Goal: Register for event/course

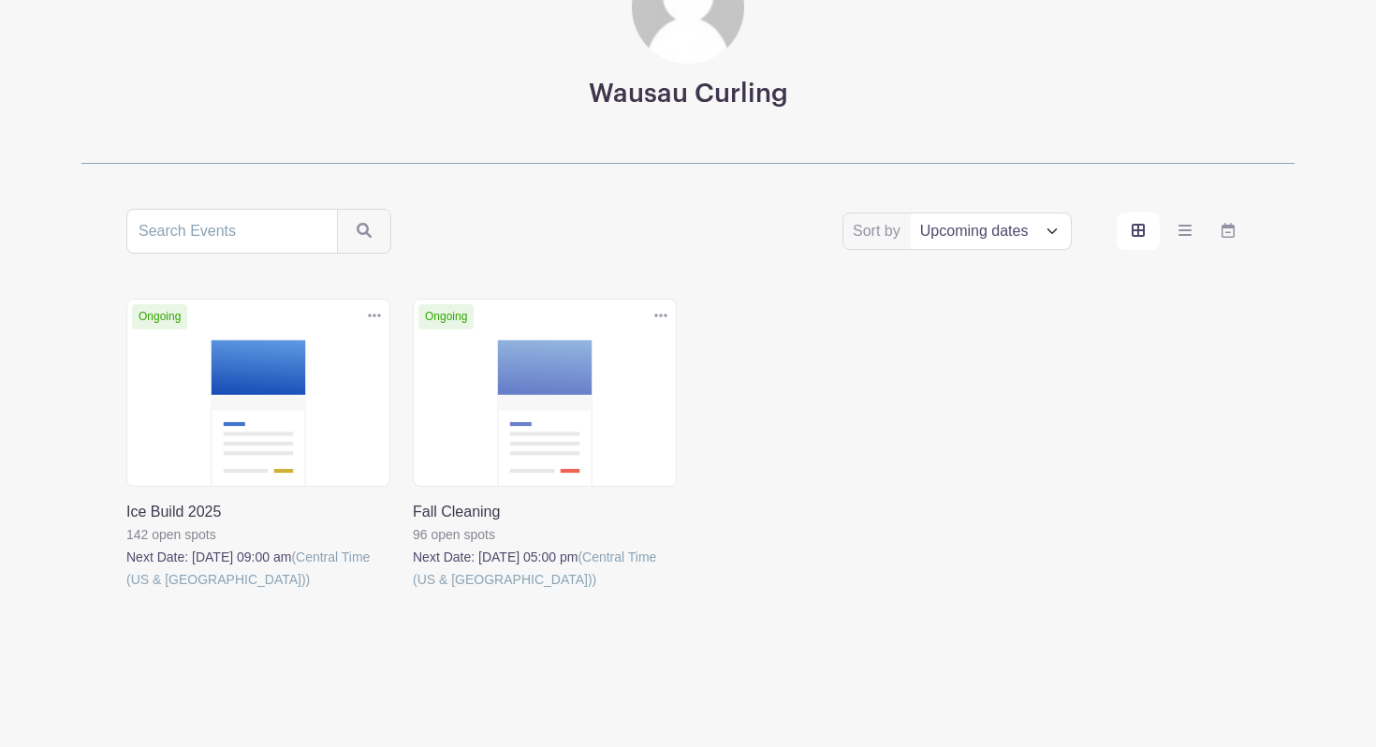
scroll to position [197, 0]
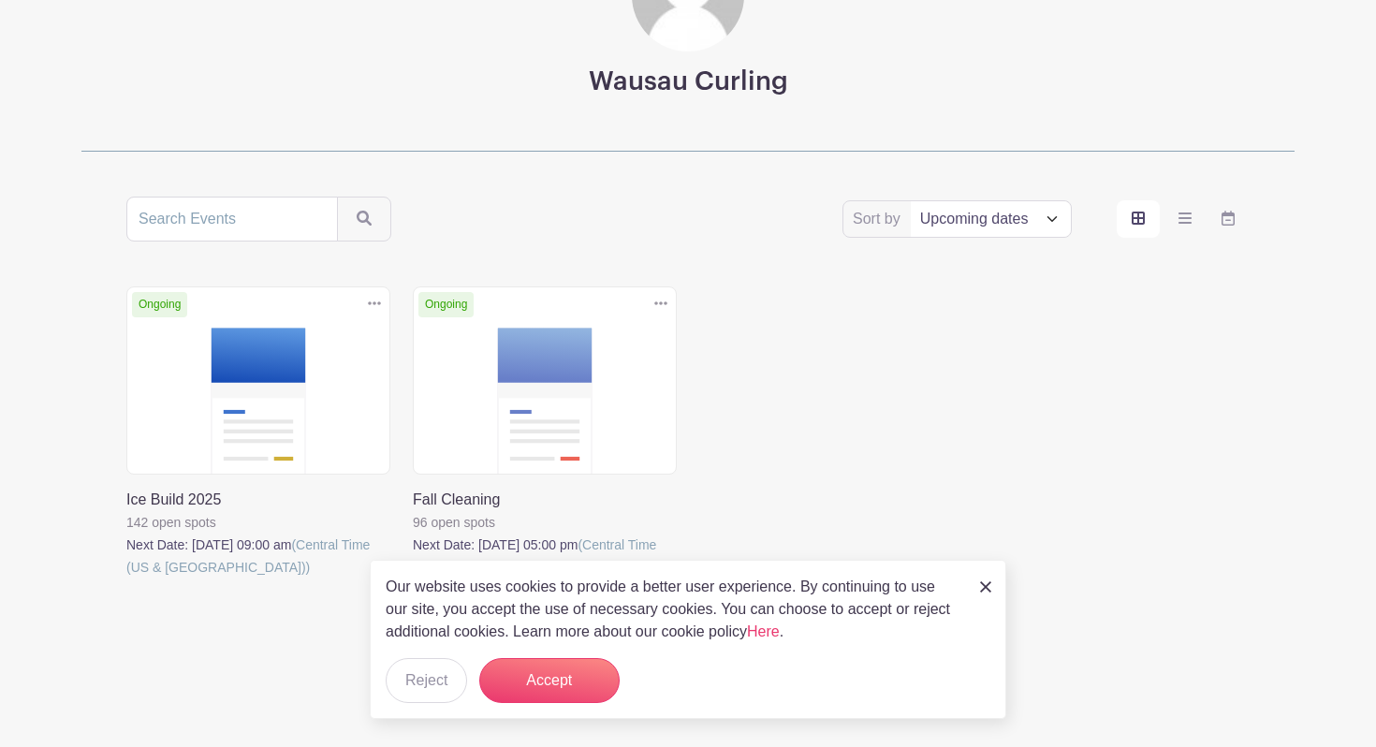
click at [126, 579] on link at bounding box center [126, 579] width 0 height 0
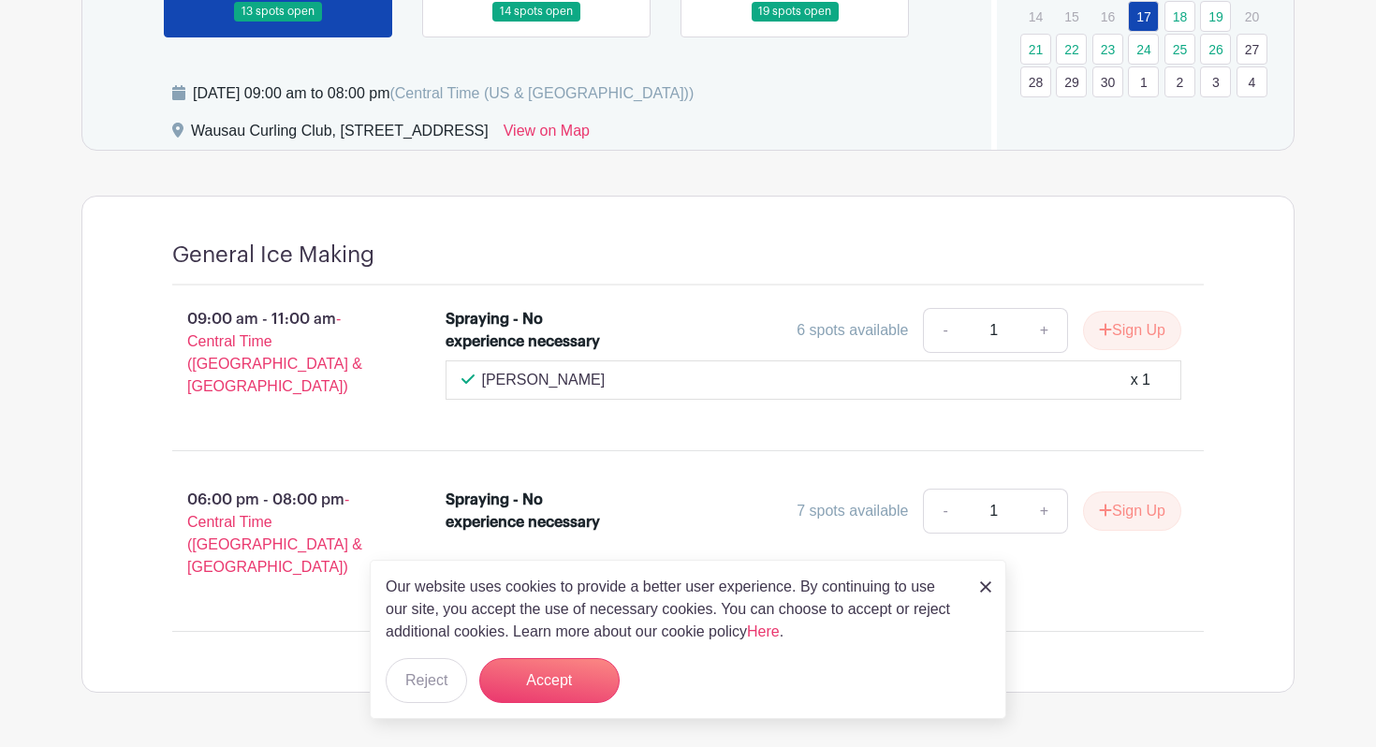
scroll to position [731, 0]
click at [985, 582] on img at bounding box center [985, 586] width 11 height 11
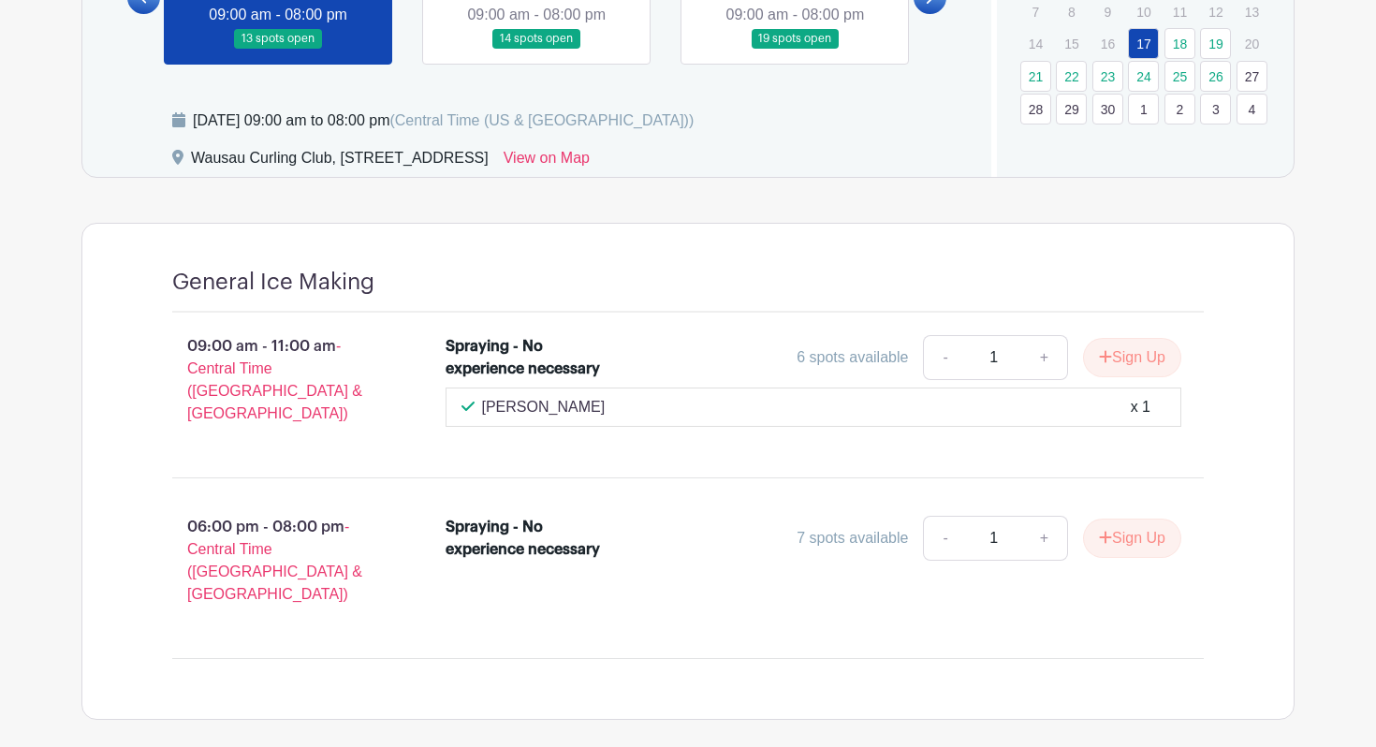
scroll to position [704, 0]
click at [1044, 527] on link "+" at bounding box center [1044, 537] width 47 height 45
click at [951, 527] on link "-" at bounding box center [944, 537] width 43 height 45
type input "1"
click at [940, 356] on link "-" at bounding box center [944, 356] width 43 height 45
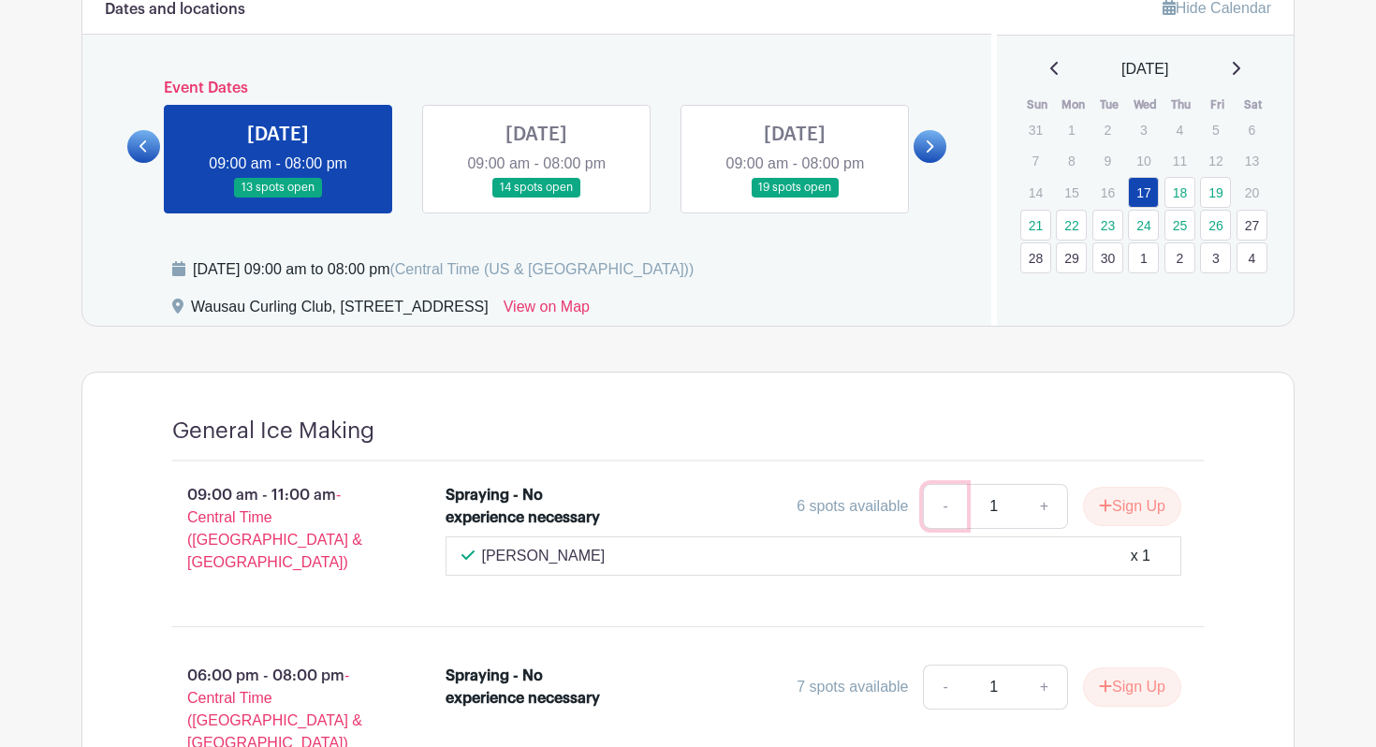
scroll to position [555, 0]
click at [536, 197] on link at bounding box center [536, 197] width 0 height 0
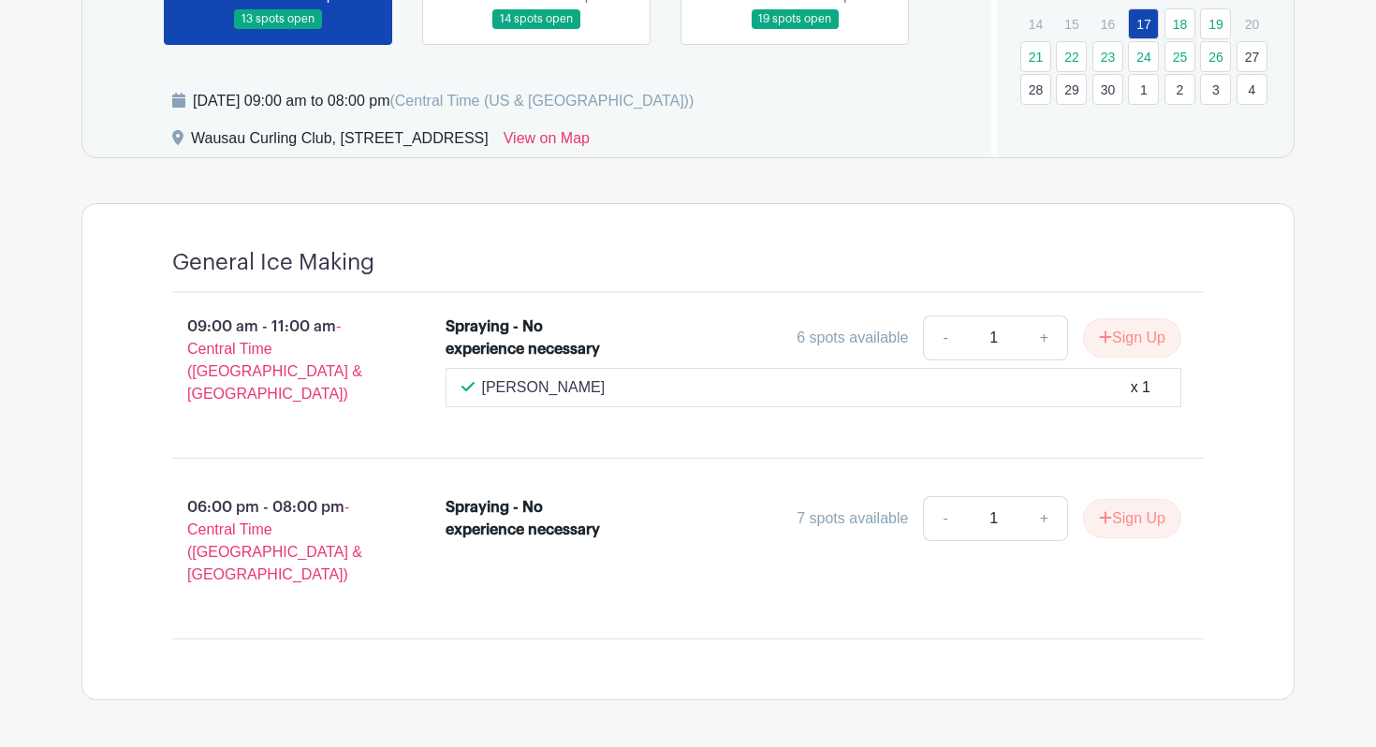
scroll to position [758, 0]
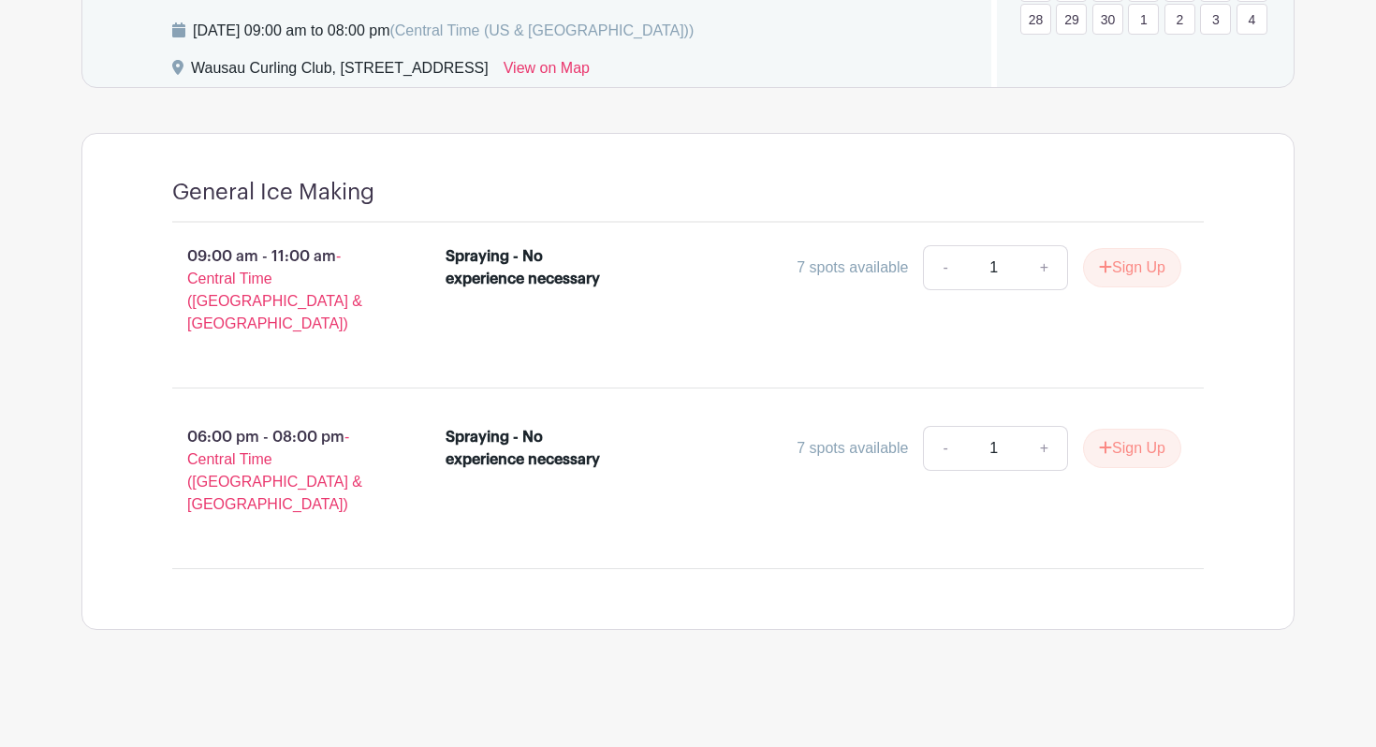
scroll to position [751, 0]
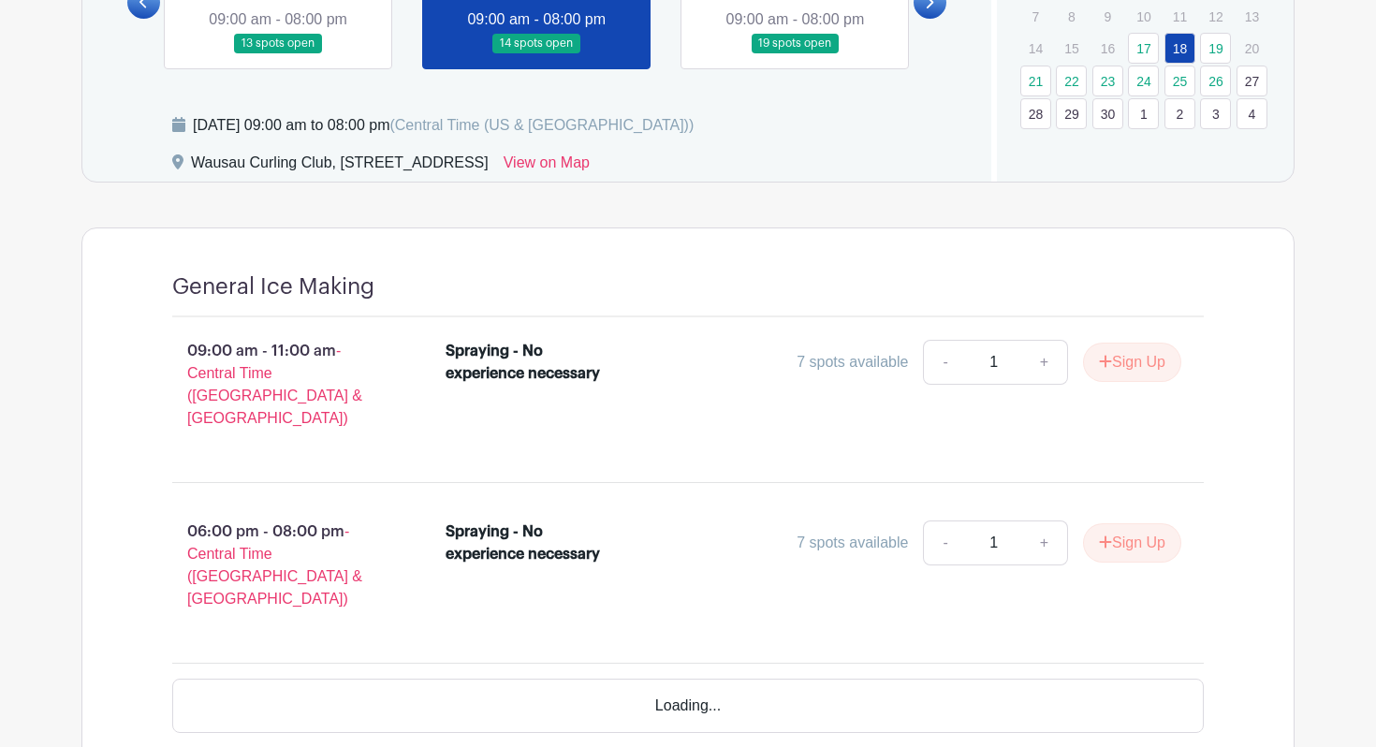
scroll to position [751, 0]
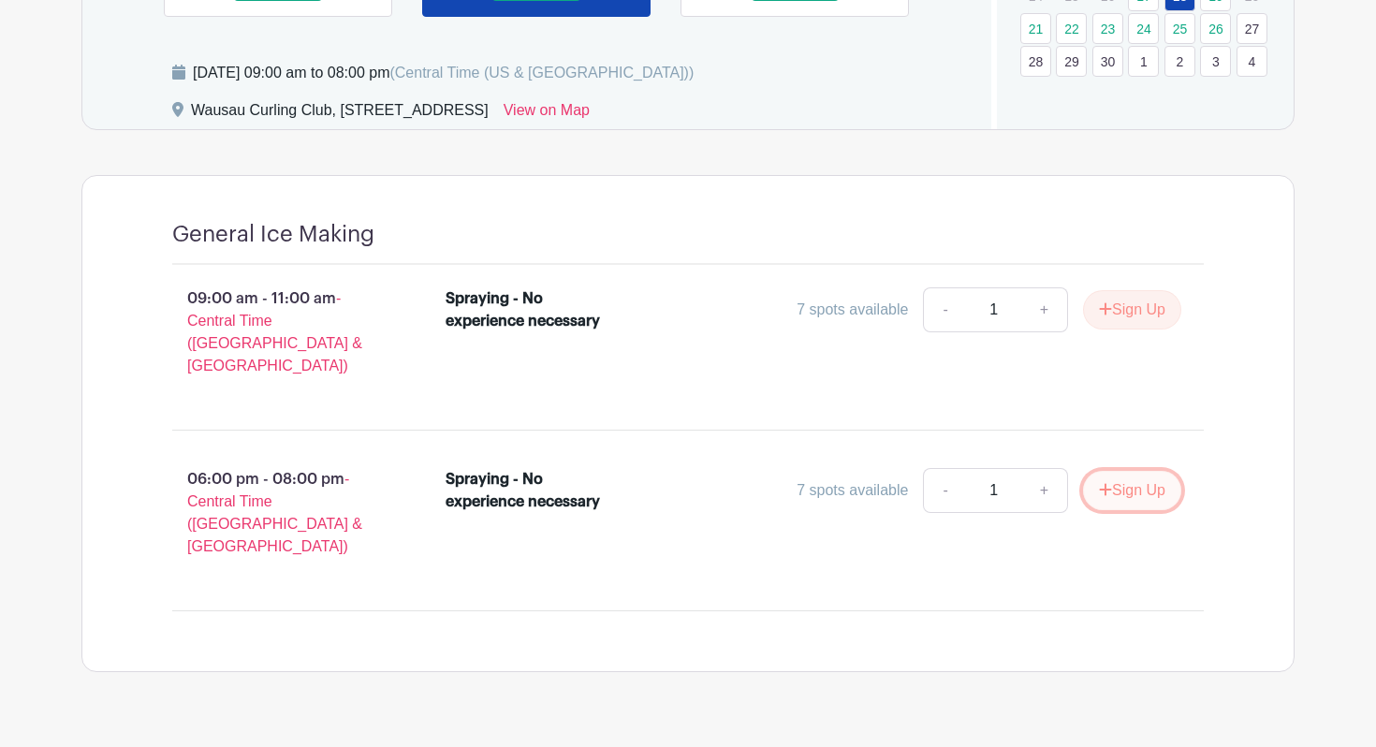
click at [1141, 471] on button "Sign Up" at bounding box center [1132, 490] width 98 height 39
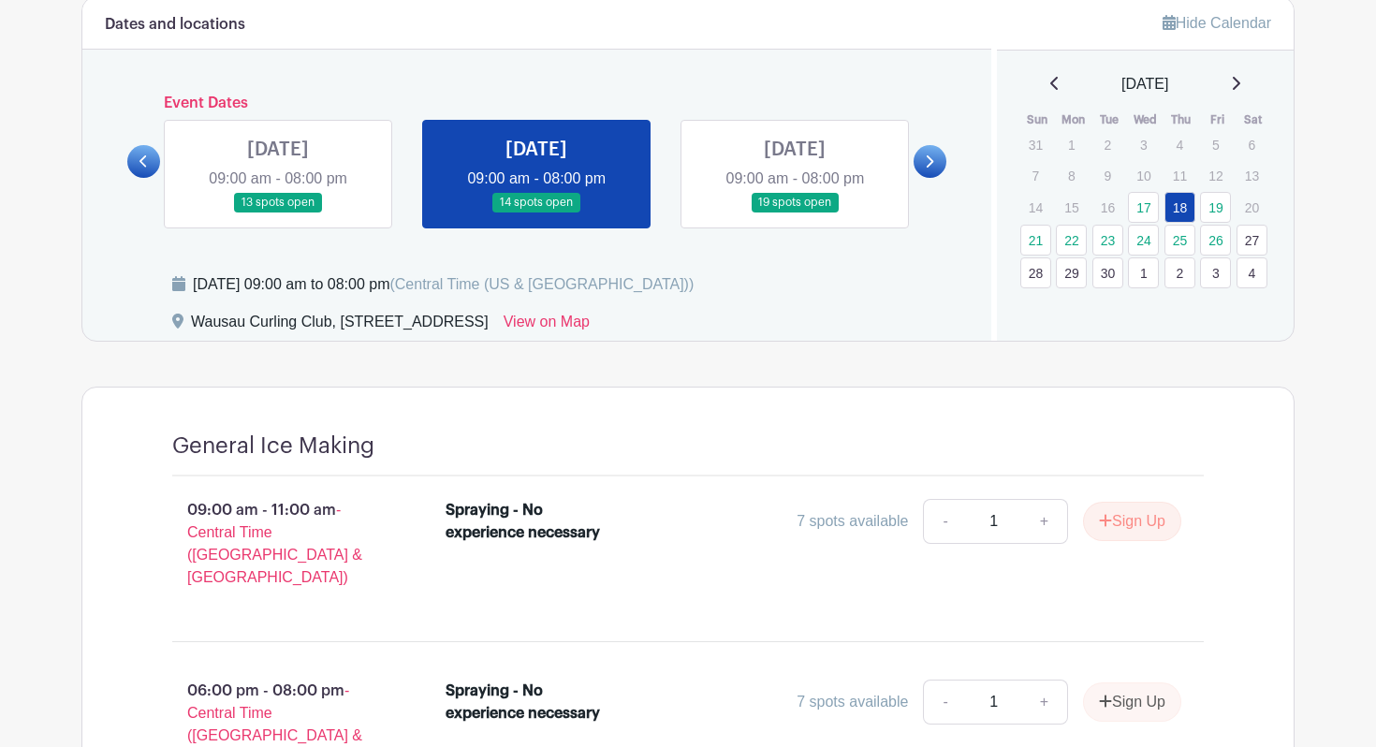
scroll to position [536, 0]
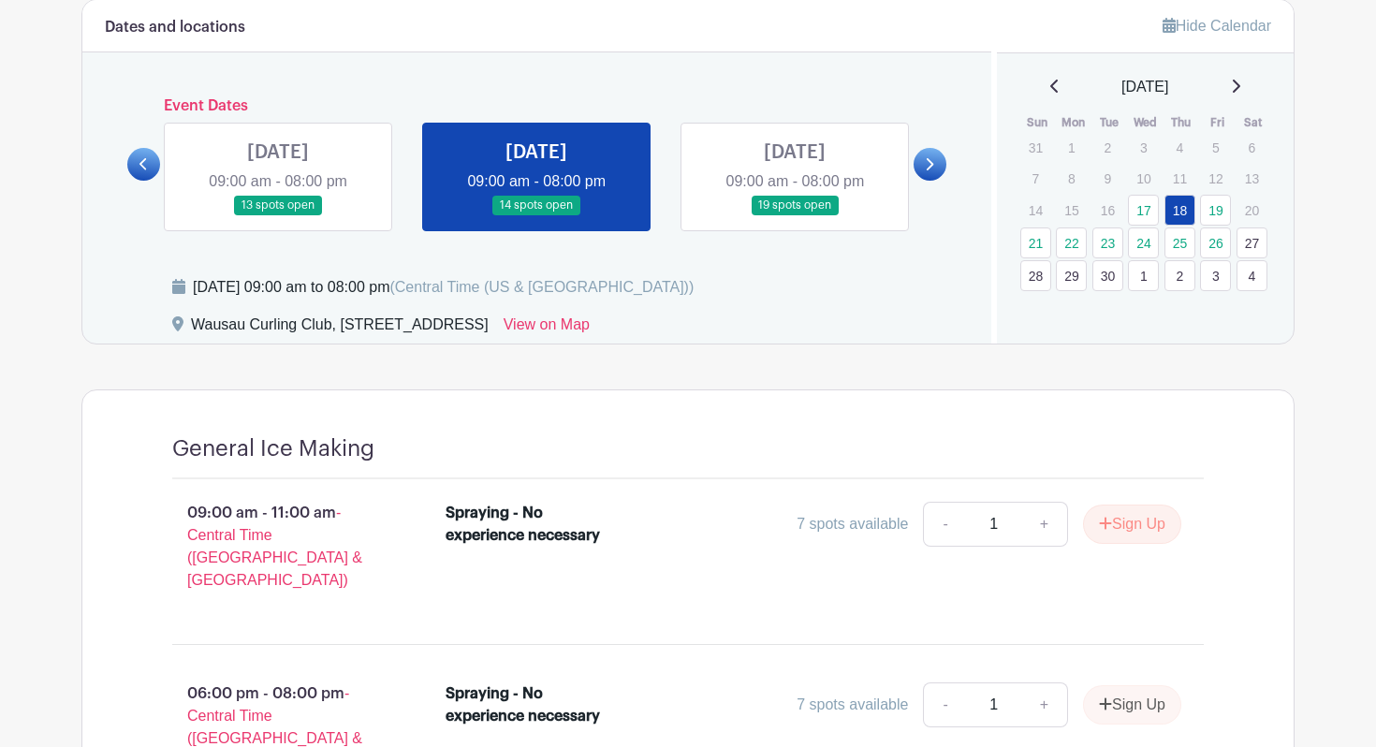
click at [278, 215] on link at bounding box center [278, 215] width 0 height 0
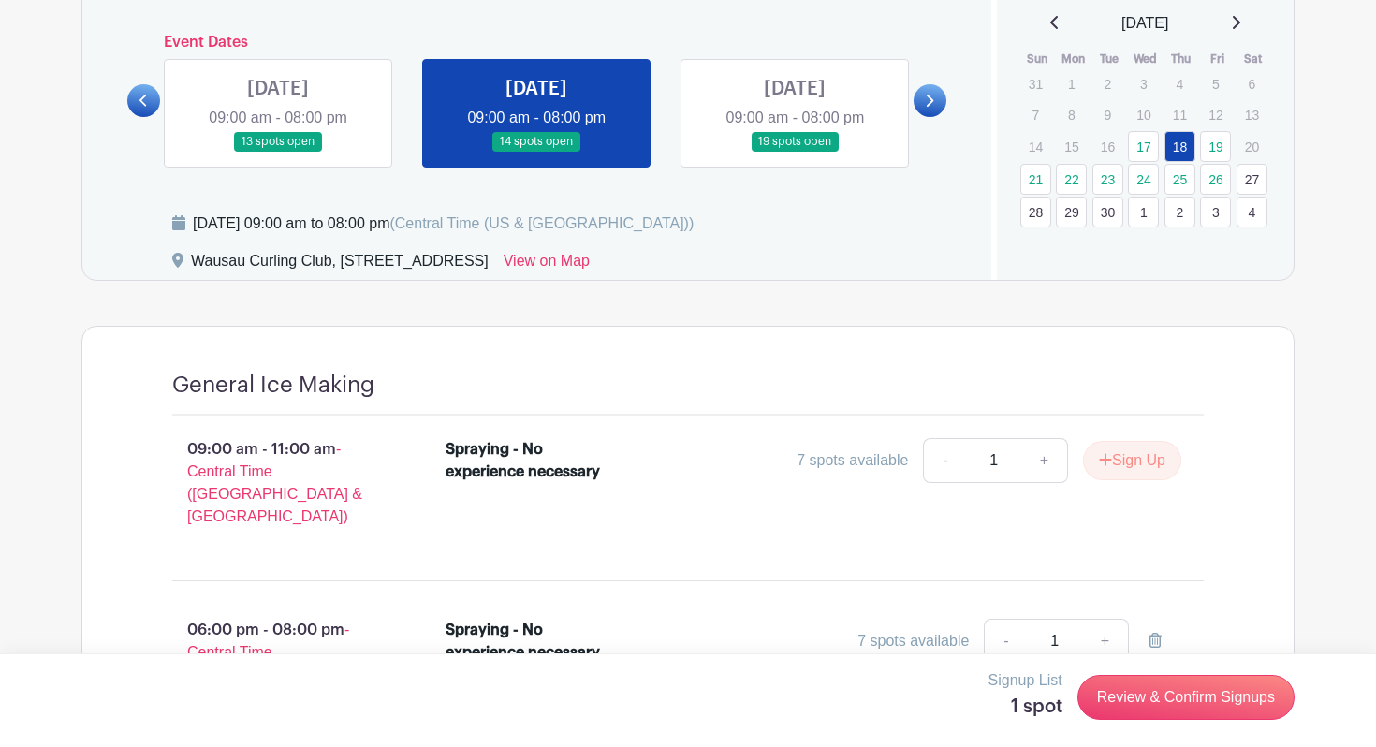
scroll to position [603, 0]
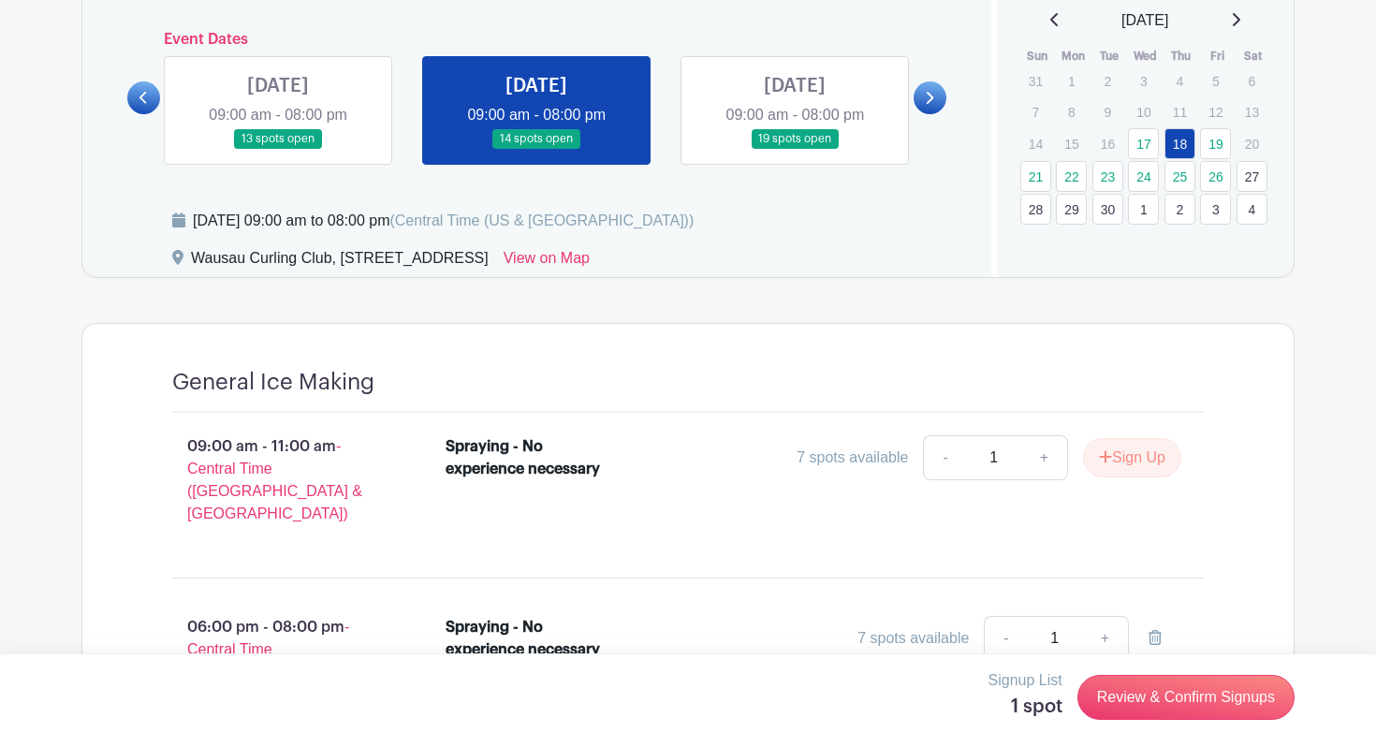
click at [278, 149] on link at bounding box center [278, 149] width 0 height 0
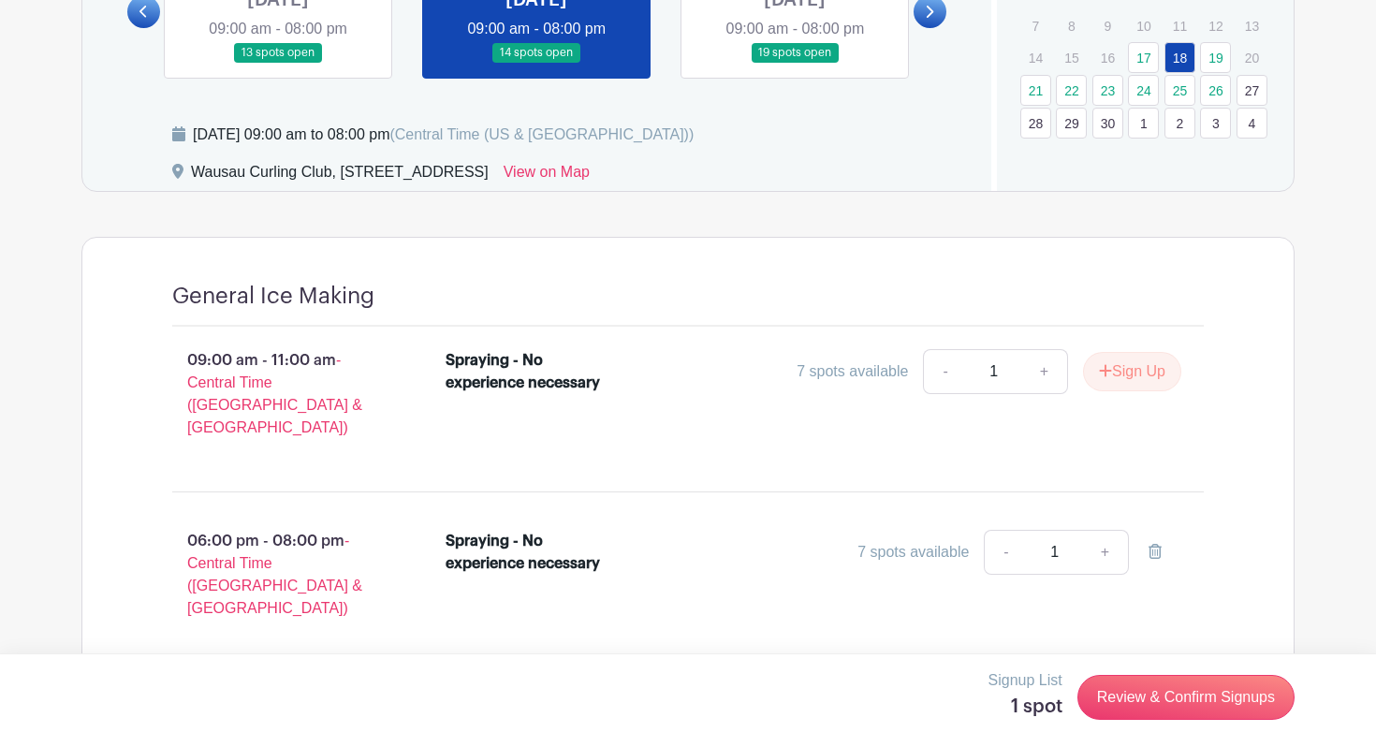
scroll to position [751, 0]
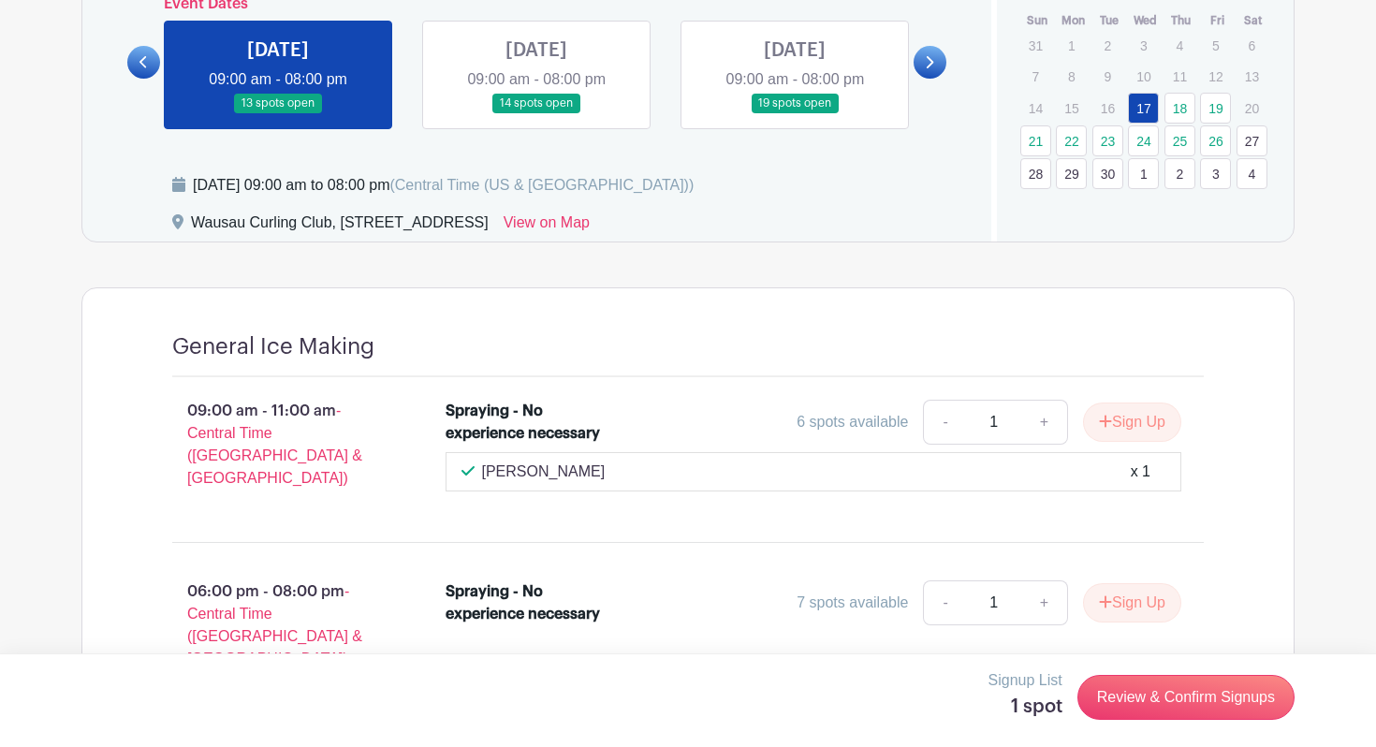
scroll to position [645, 0]
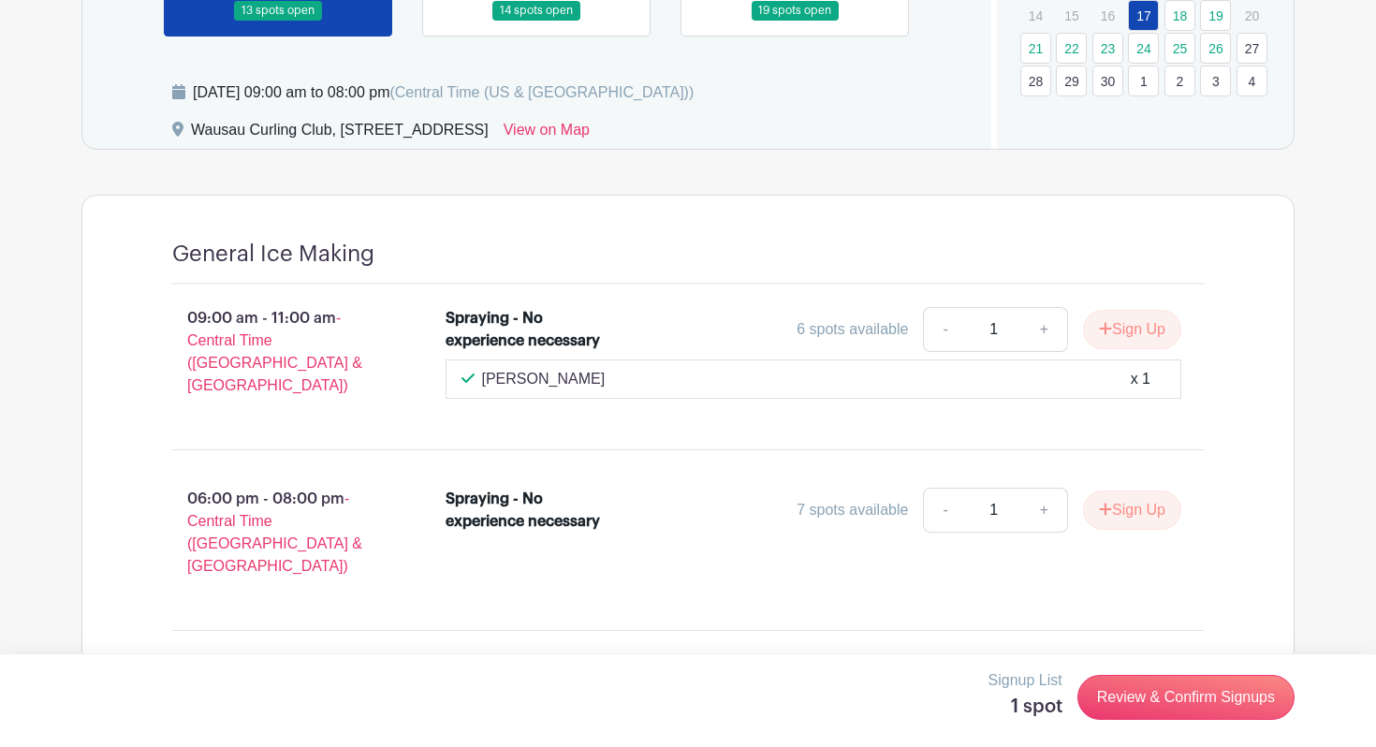
scroll to position [737, 0]
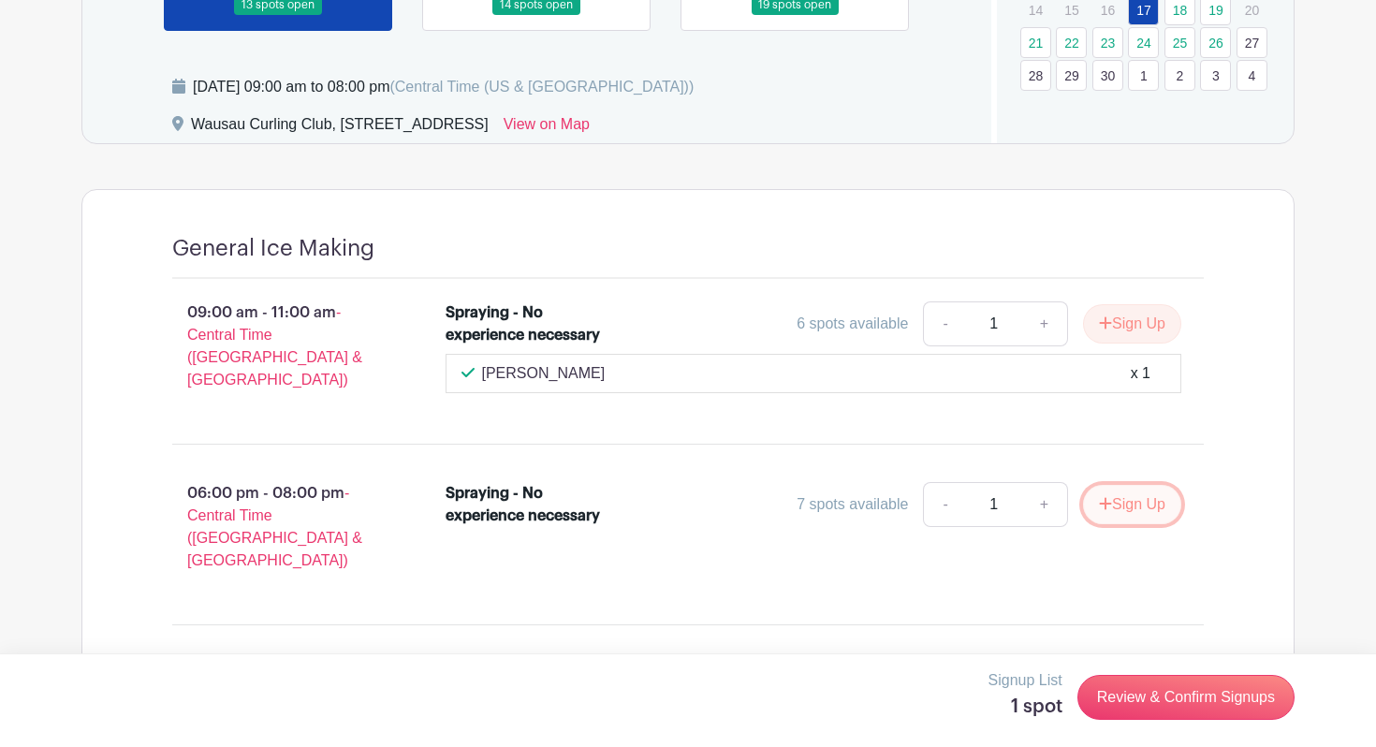
click at [1138, 492] on button "Sign Up" at bounding box center [1132, 504] width 98 height 39
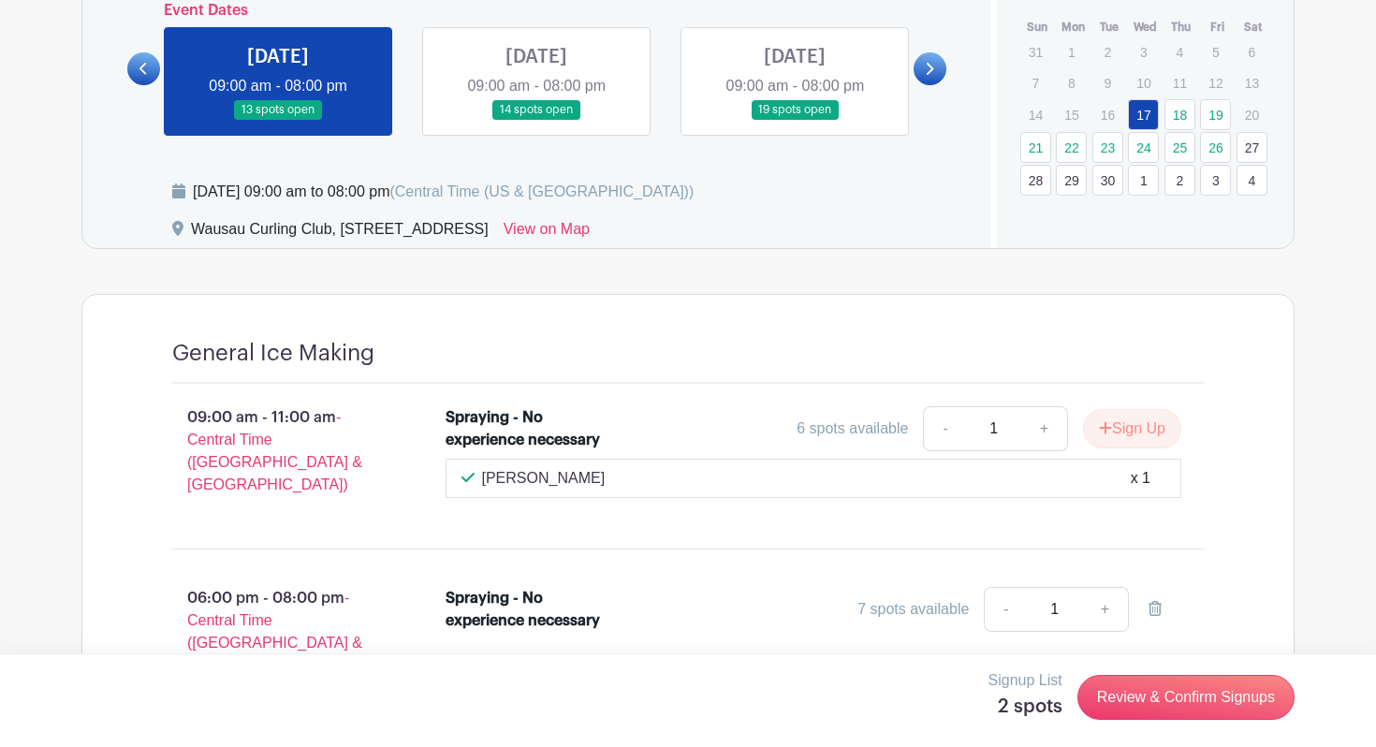
scroll to position [497, 0]
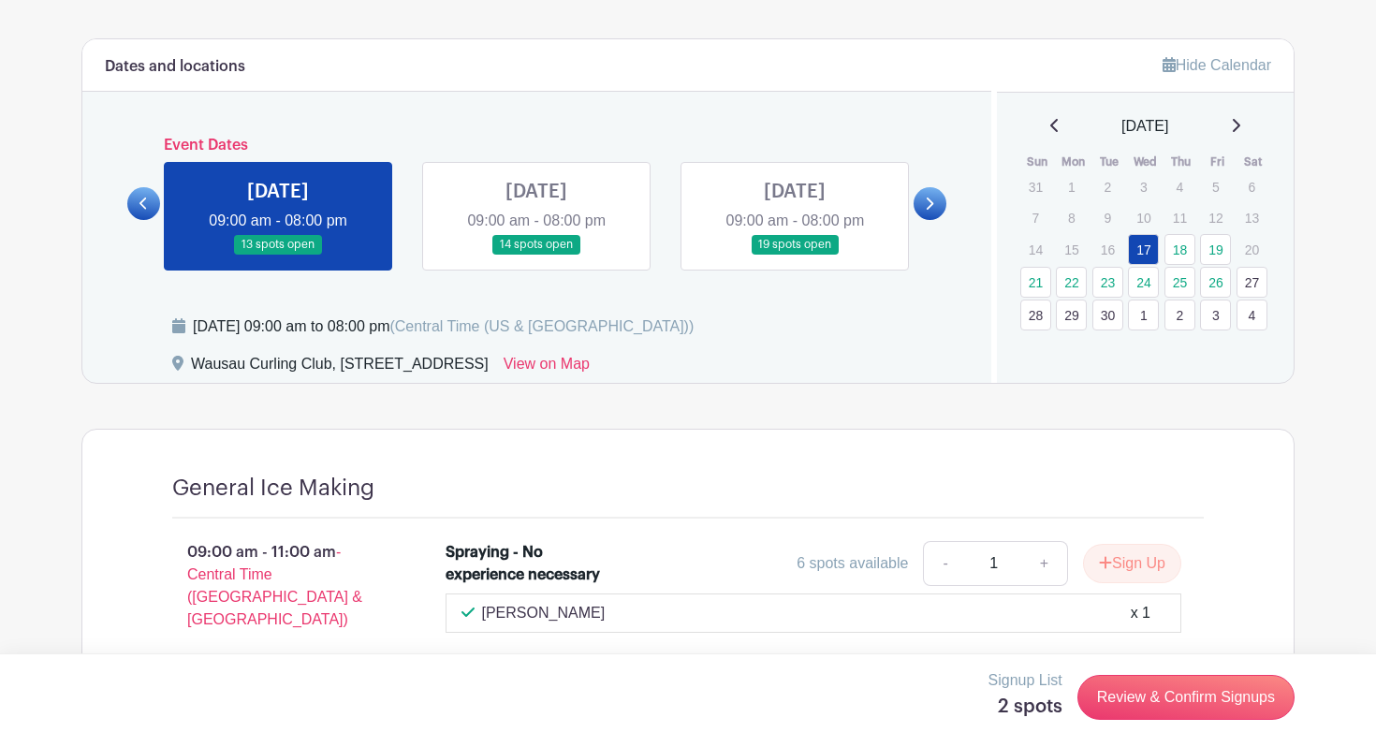
click at [795, 255] on link at bounding box center [795, 255] width 0 height 0
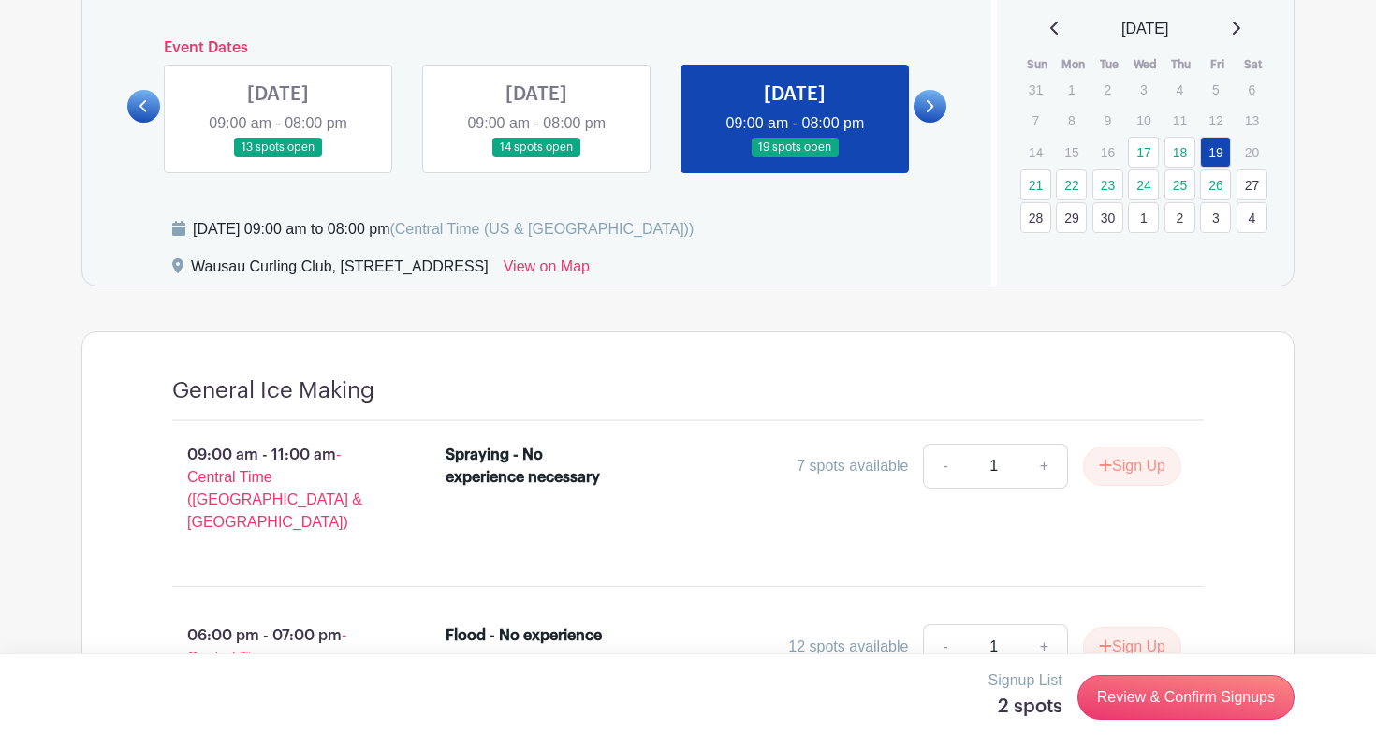
scroll to position [599, 0]
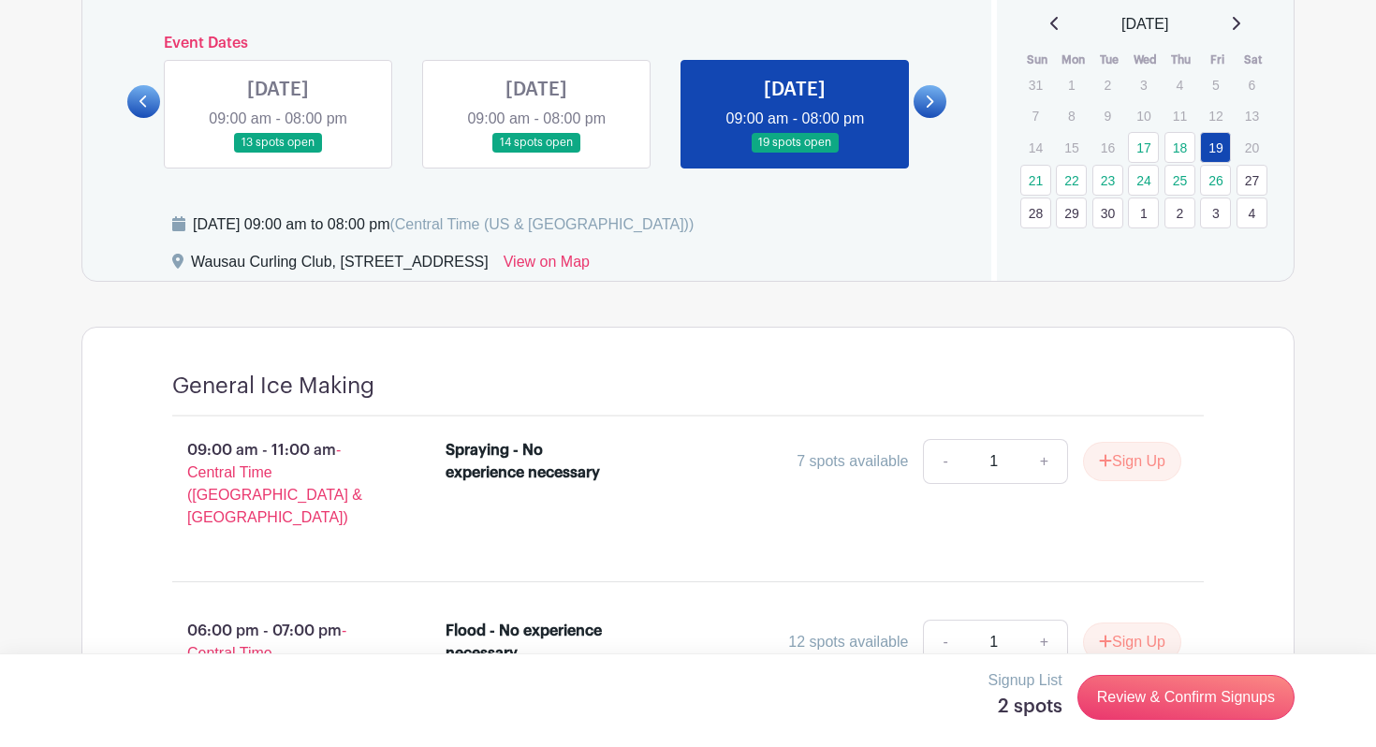
click at [933, 101] on icon at bounding box center [930, 101] width 7 height 12
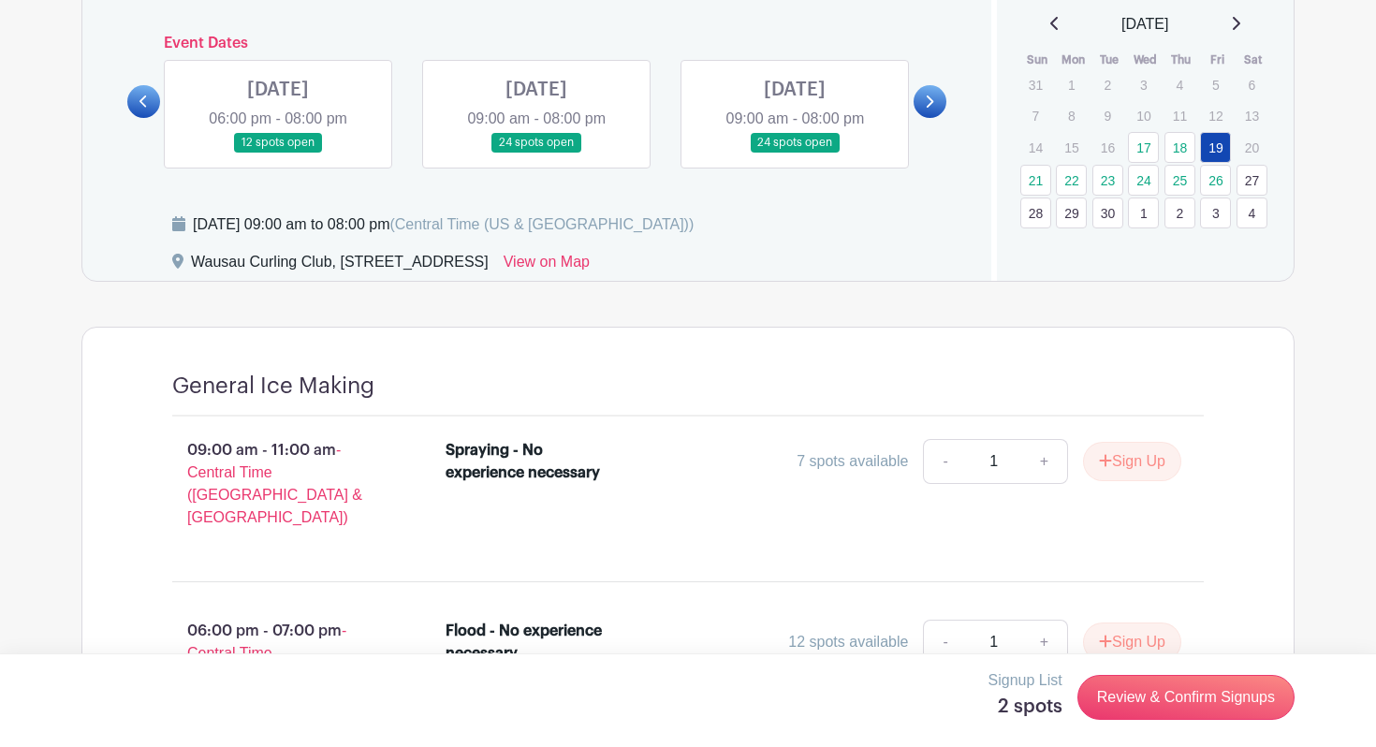
click at [278, 153] on link at bounding box center [278, 153] width 0 height 0
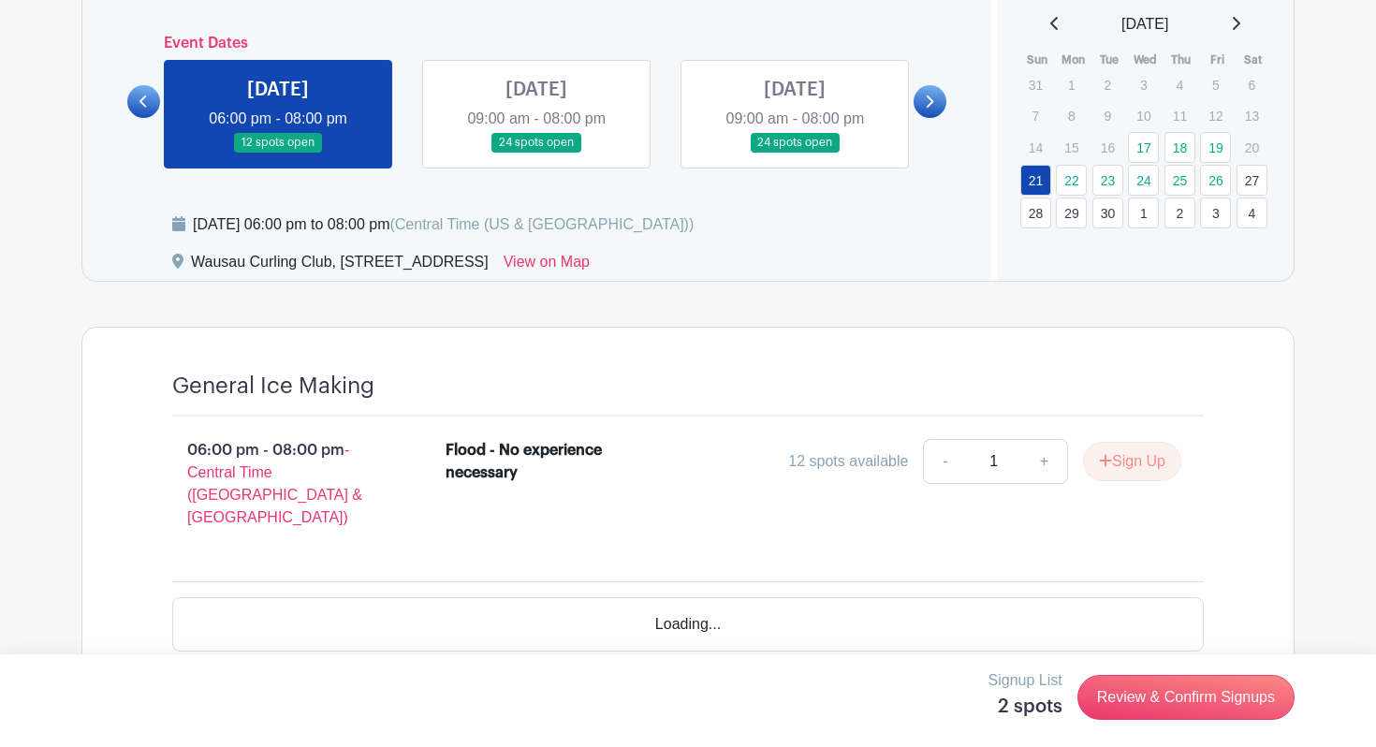
scroll to position [591, 0]
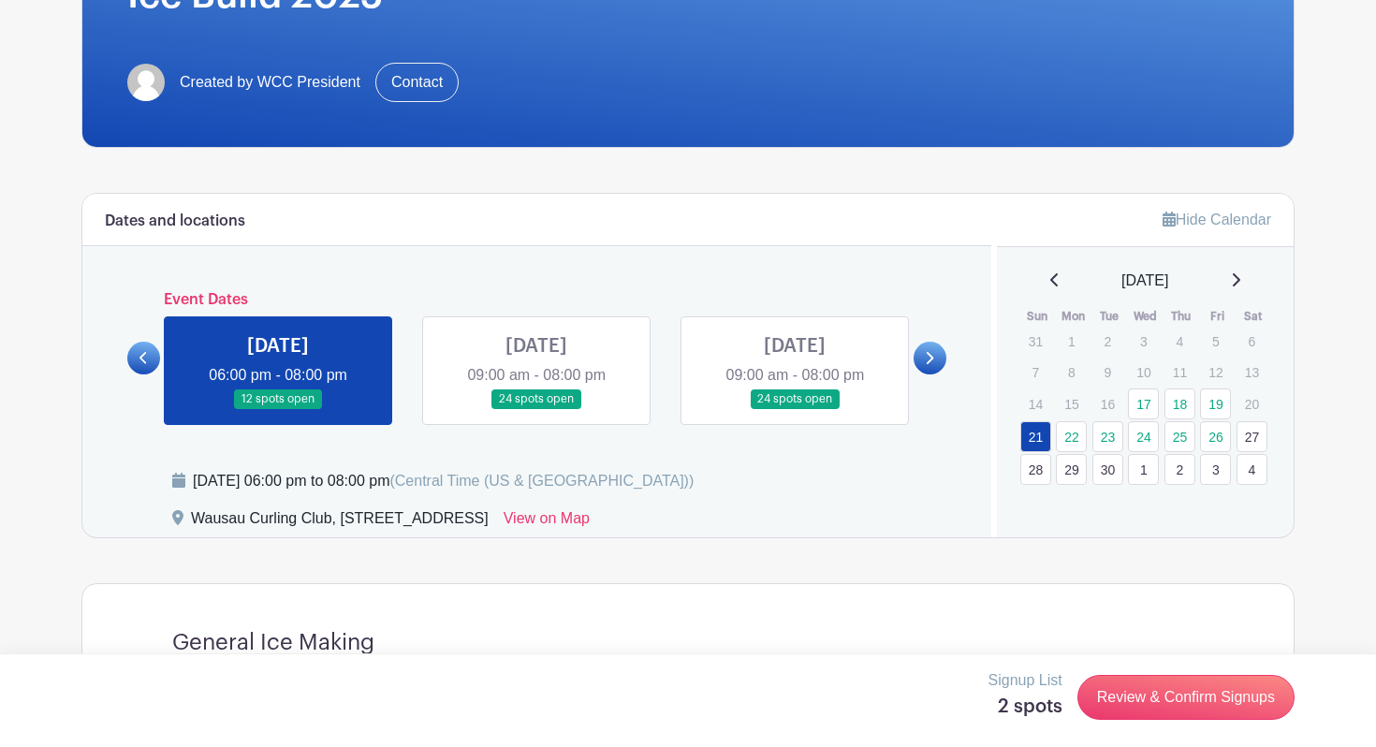
scroll to position [345, 0]
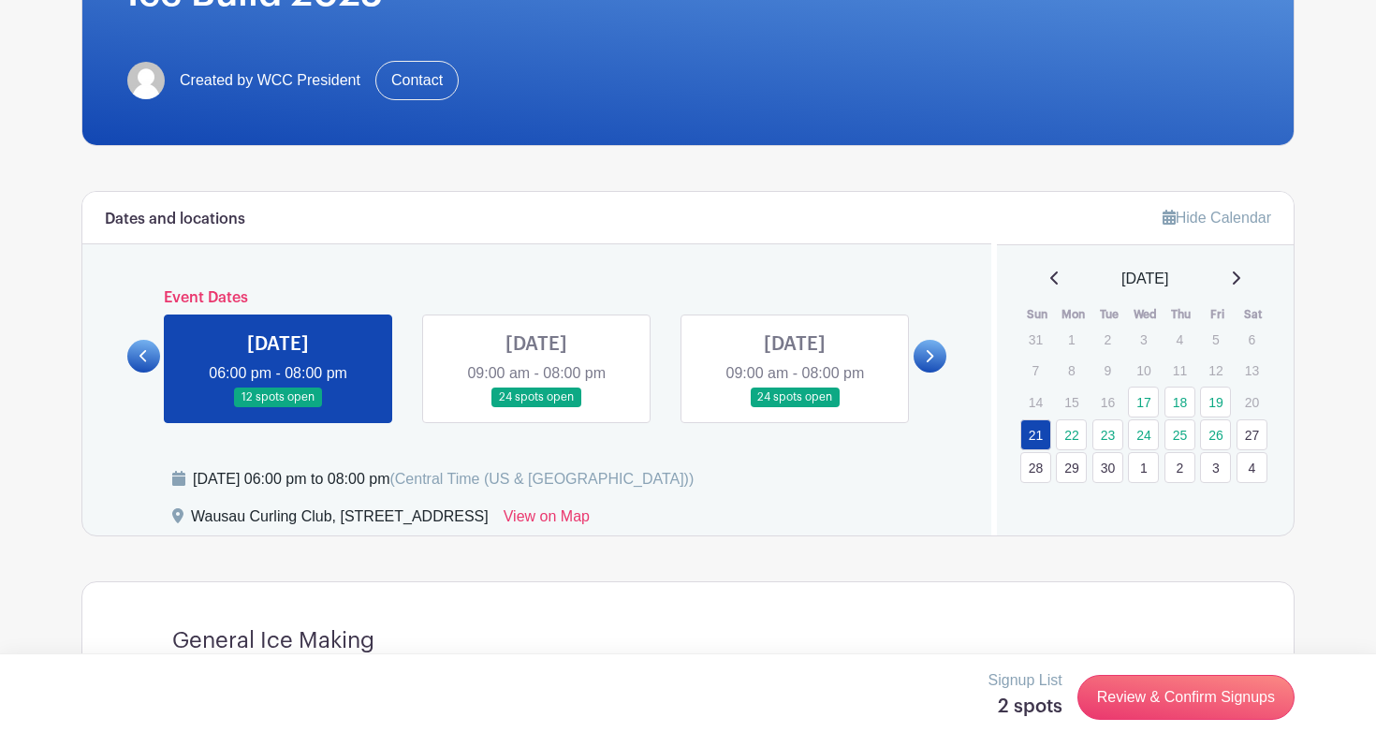
click at [934, 357] on link at bounding box center [930, 356] width 33 height 33
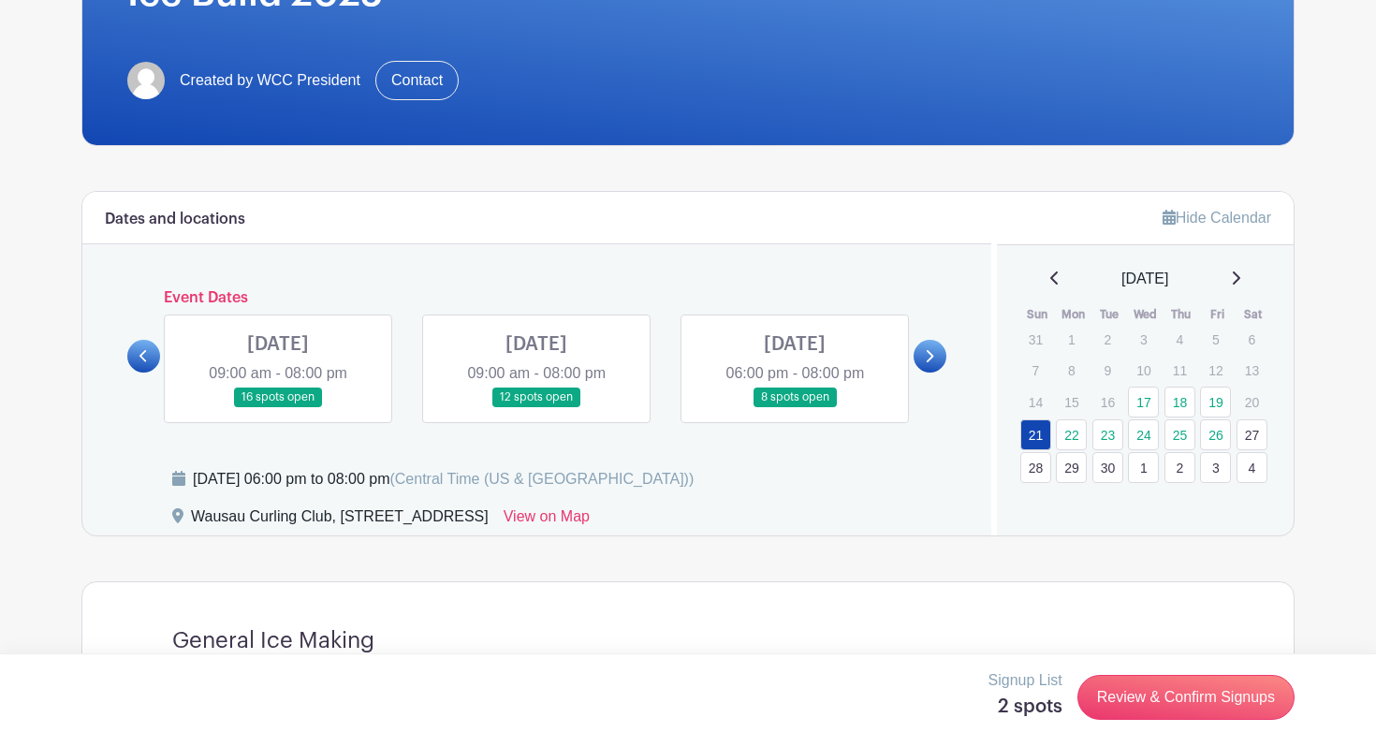
click at [935, 359] on link at bounding box center [930, 356] width 33 height 33
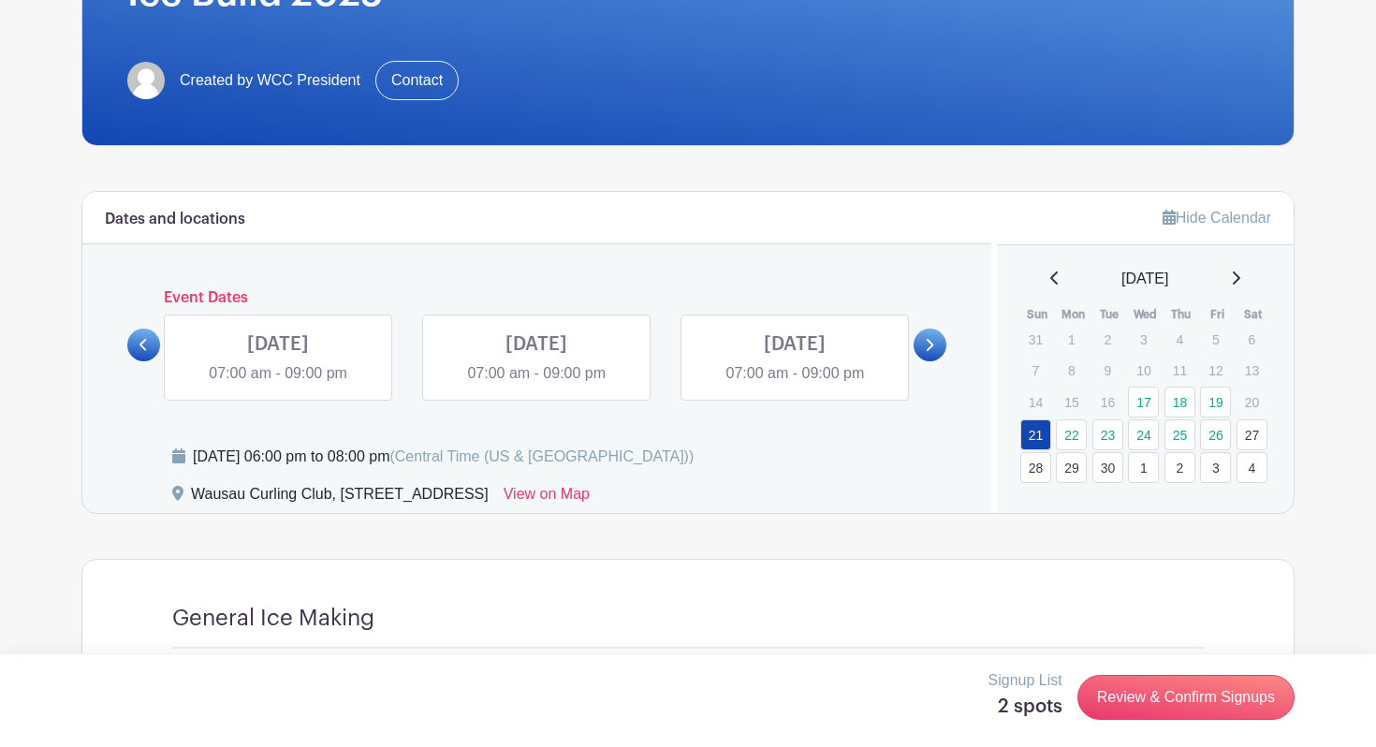
click at [140, 349] on icon at bounding box center [144, 345] width 8 height 14
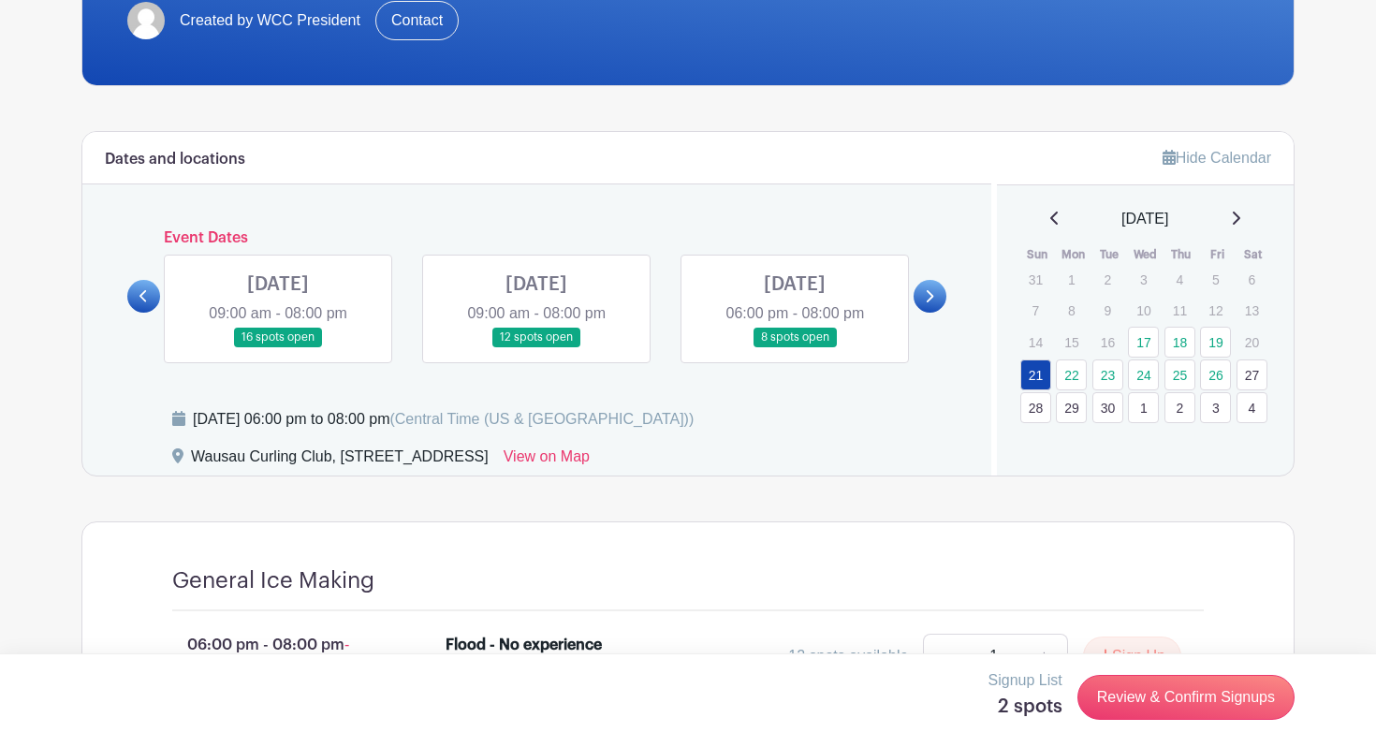
scroll to position [403, 0]
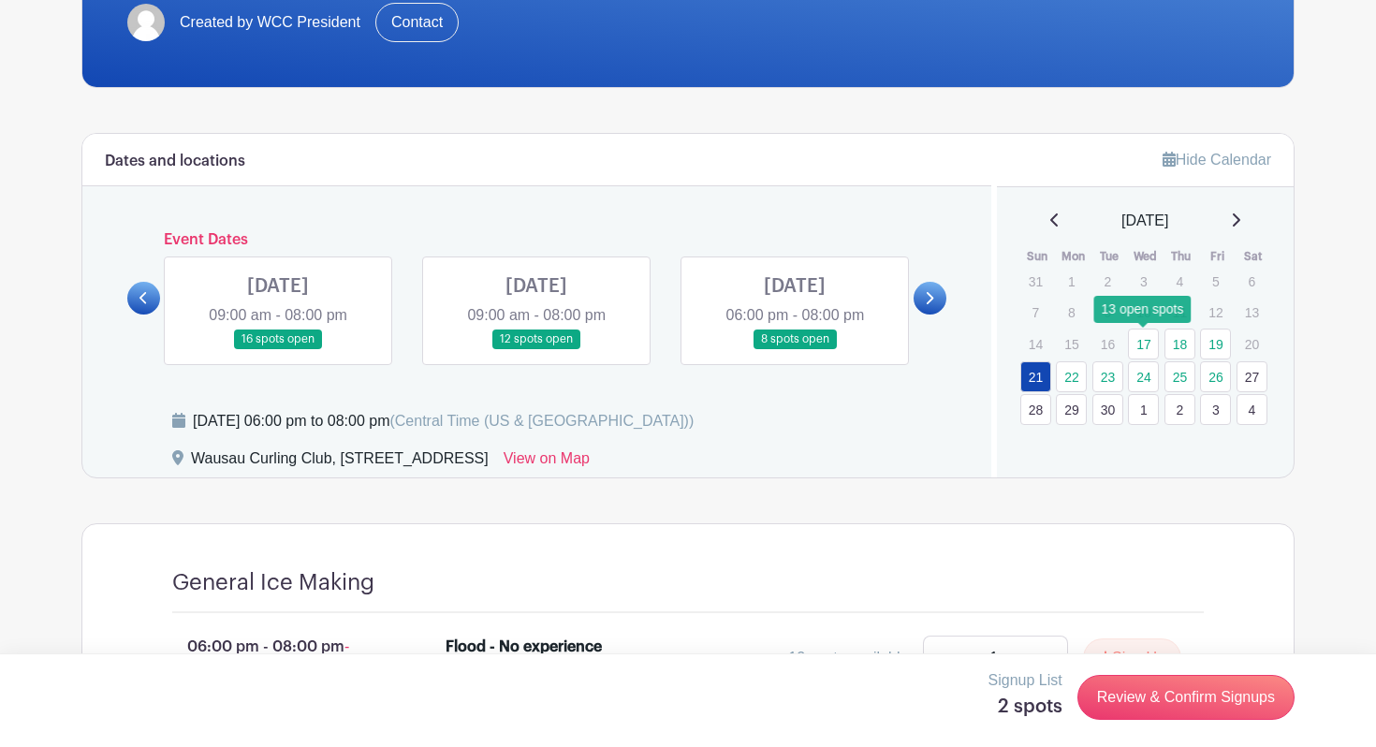
click at [1148, 341] on link "17" at bounding box center [1143, 344] width 31 height 31
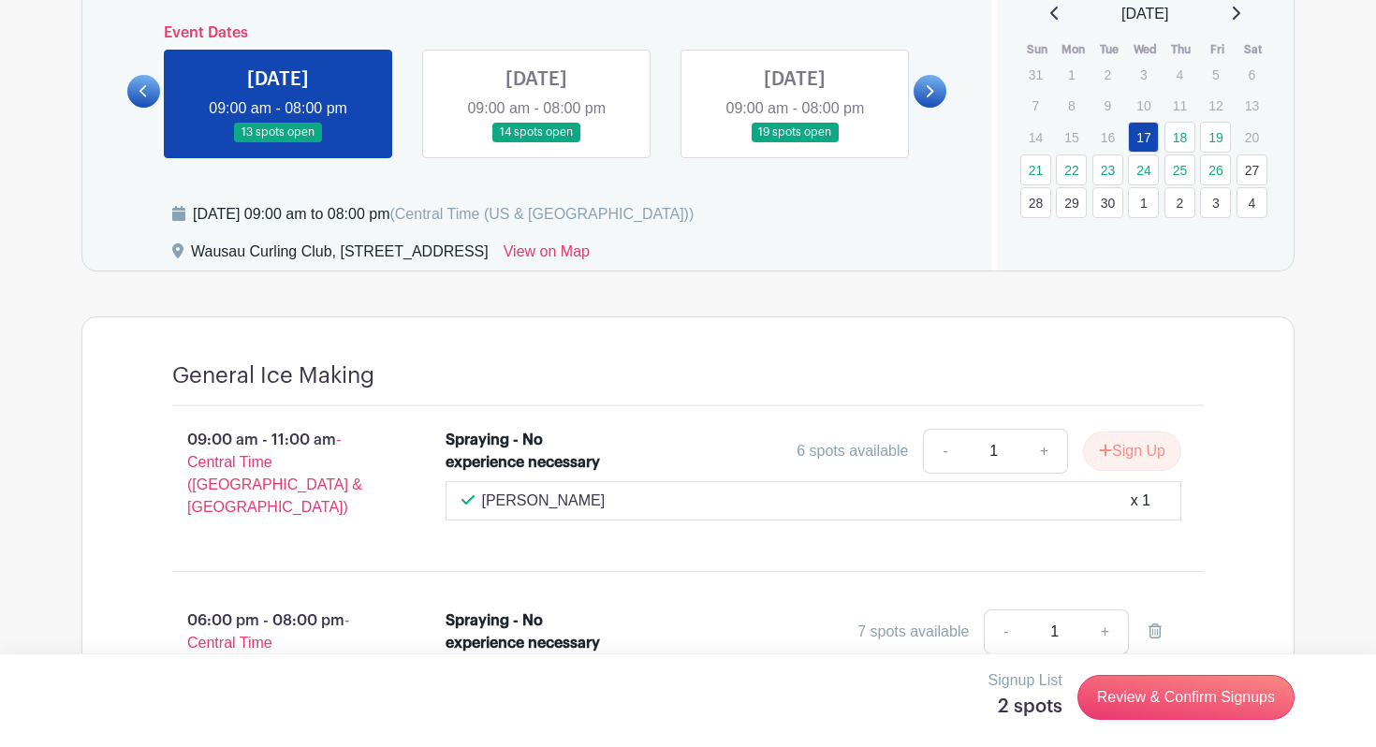
scroll to position [705, 0]
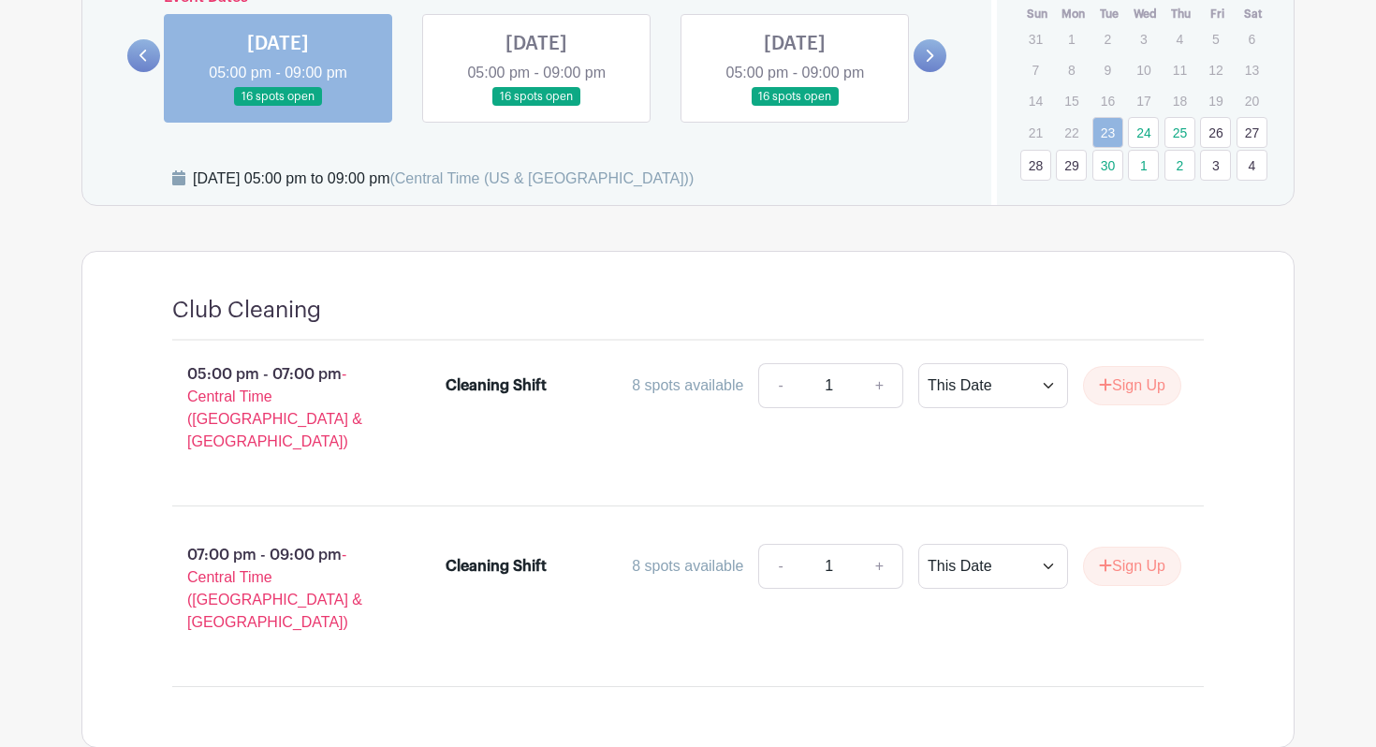
scroll to position [865, 0]
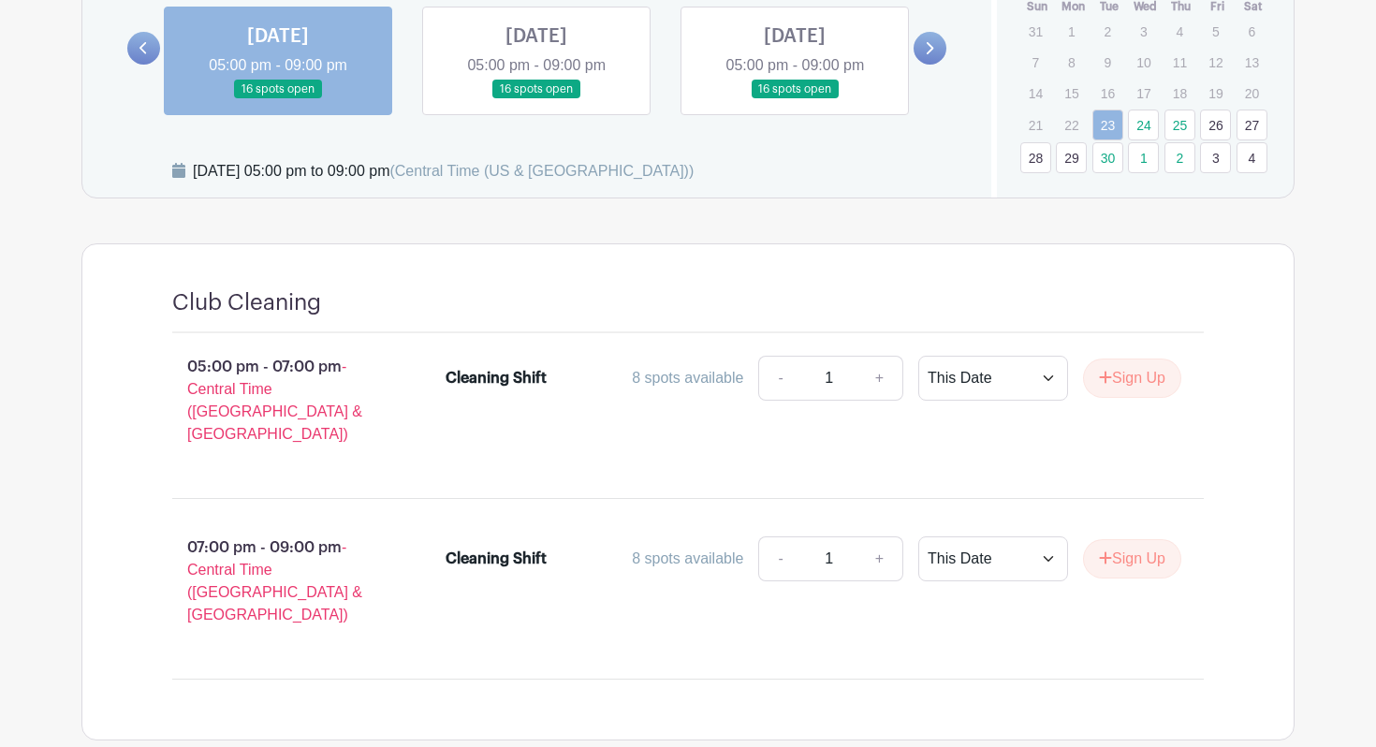
click at [536, 99] on link at bounding box center [536, 99] width 0 height 0
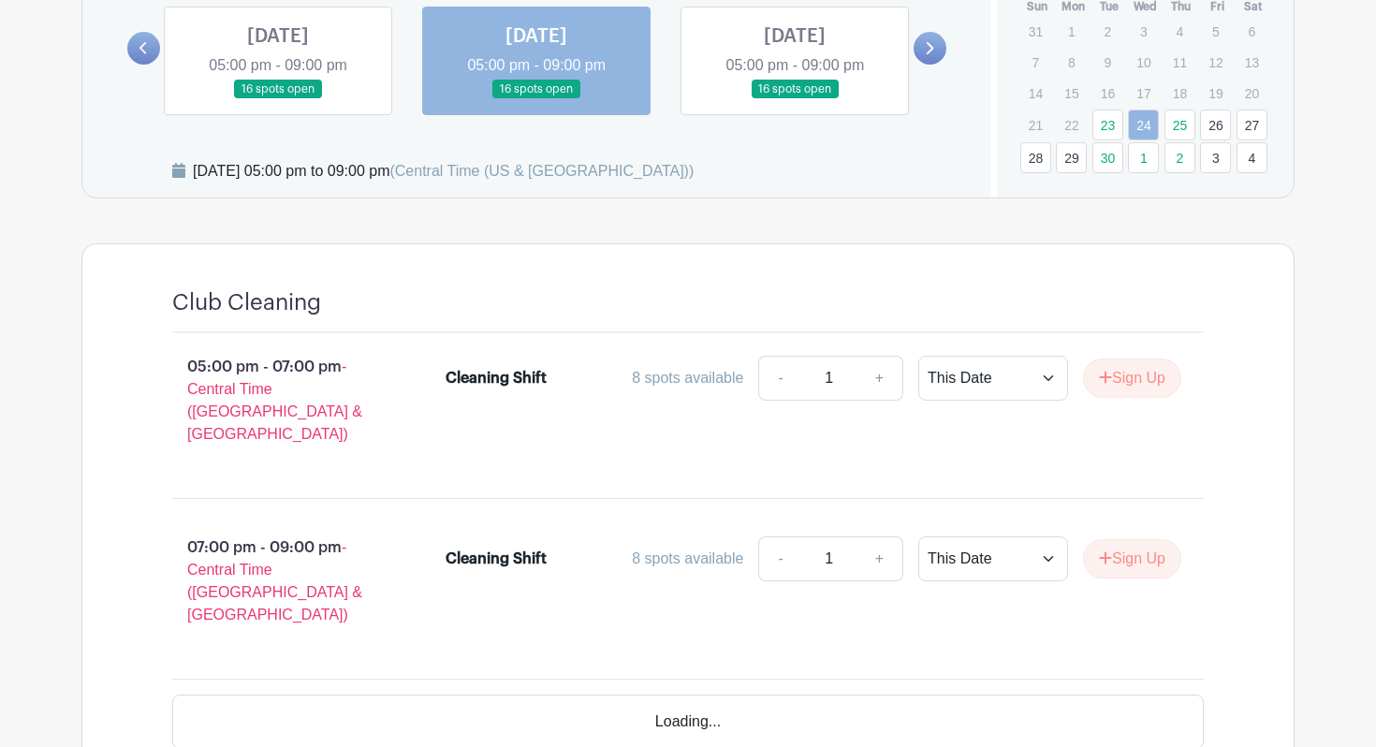
click at [795, 99] on link at bounding box center [795, 99] width 0 height 0
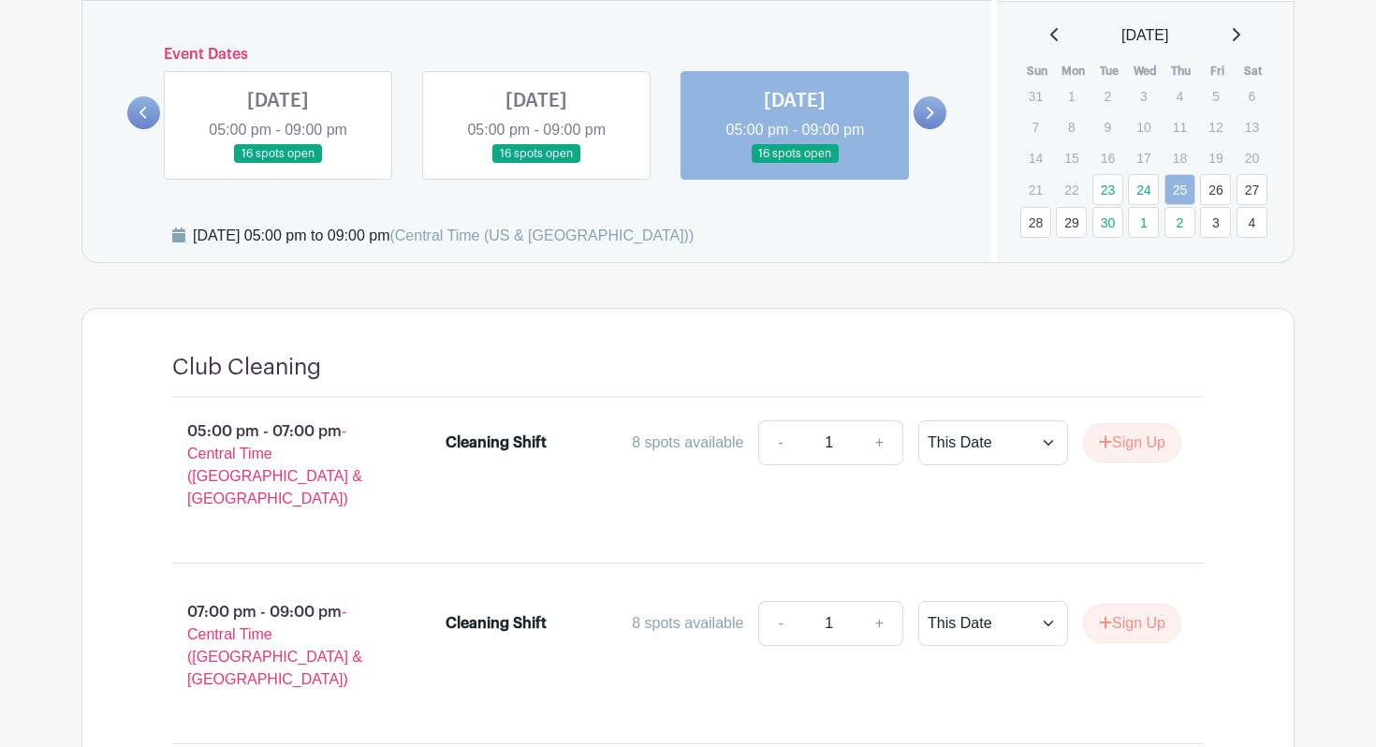
scroll to position [779, 0]
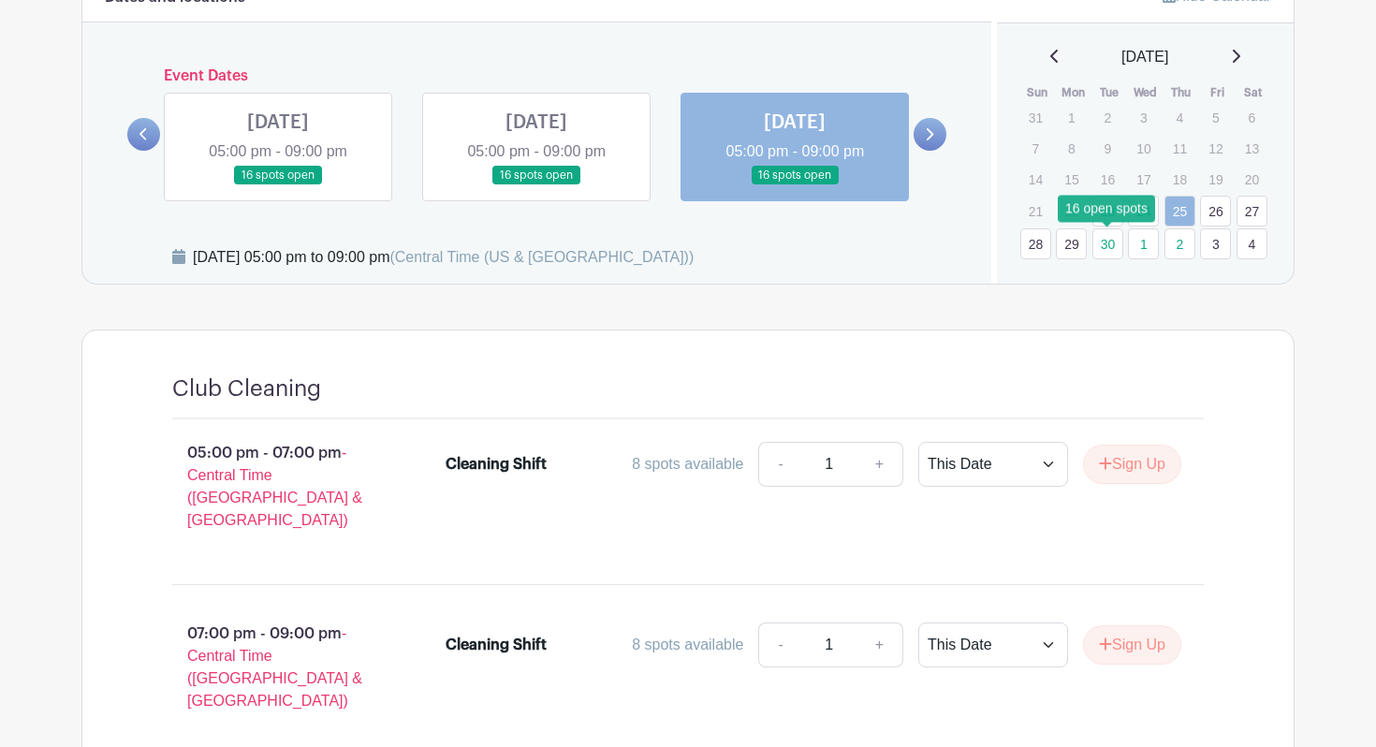
click at [1108, 236] on link "30" at bounding box center [1108, 243] width 31 height 31
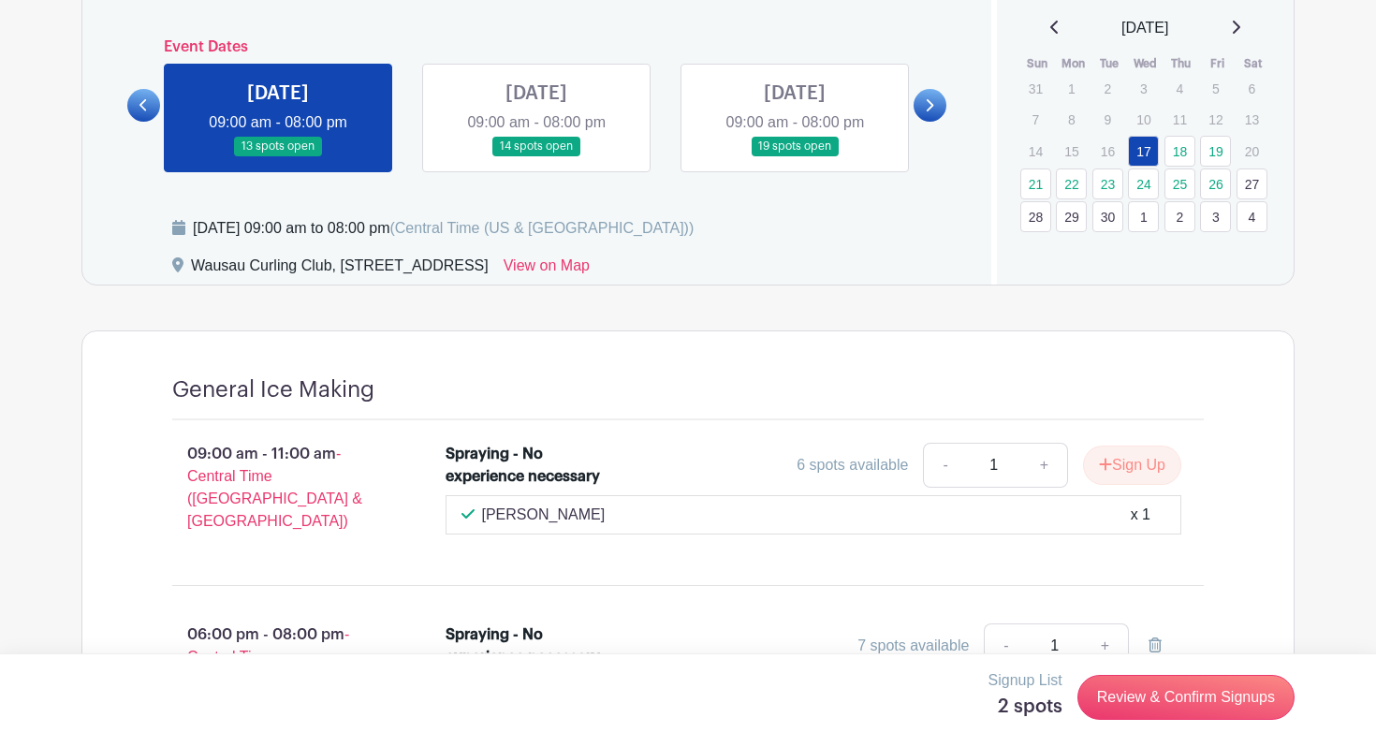
scroll to position [587, 0]
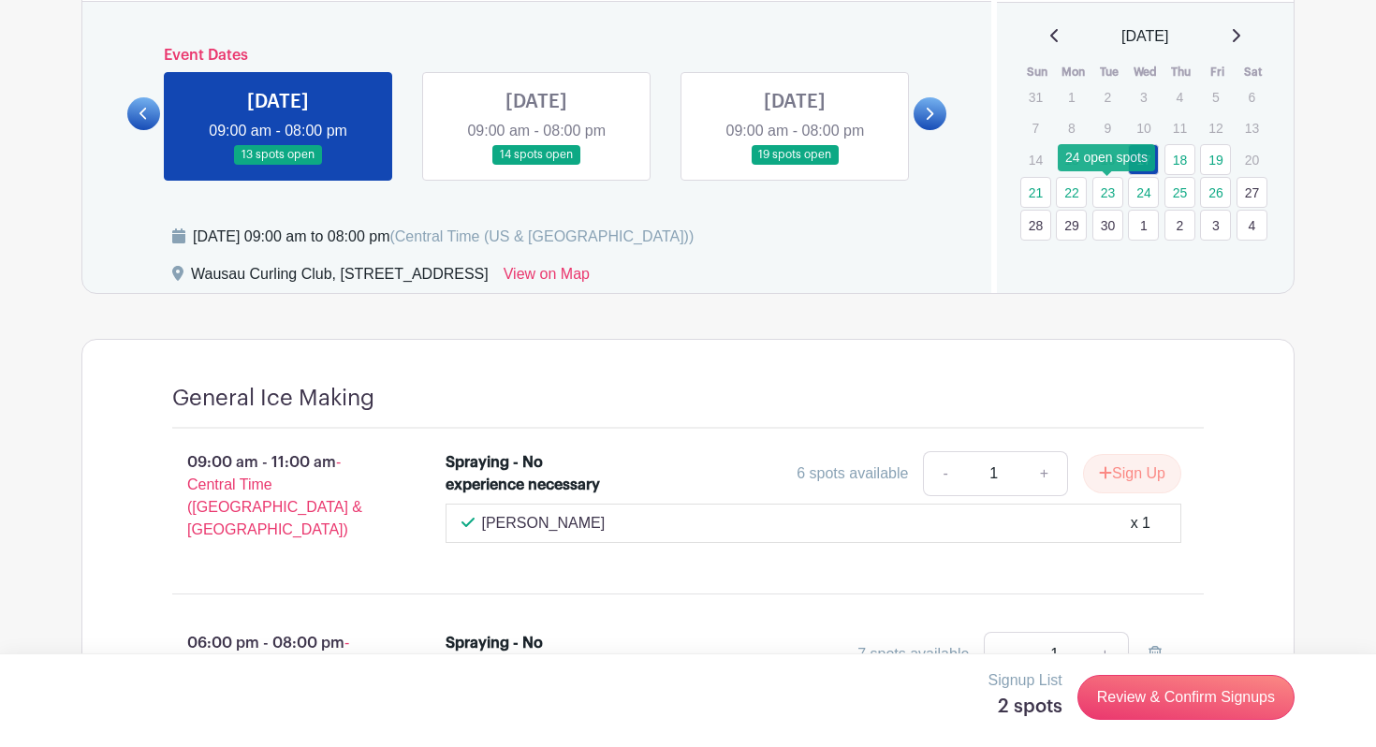
click at [1108, 199] on link "23" at bounding box center [1108, 192] width 31 height 31
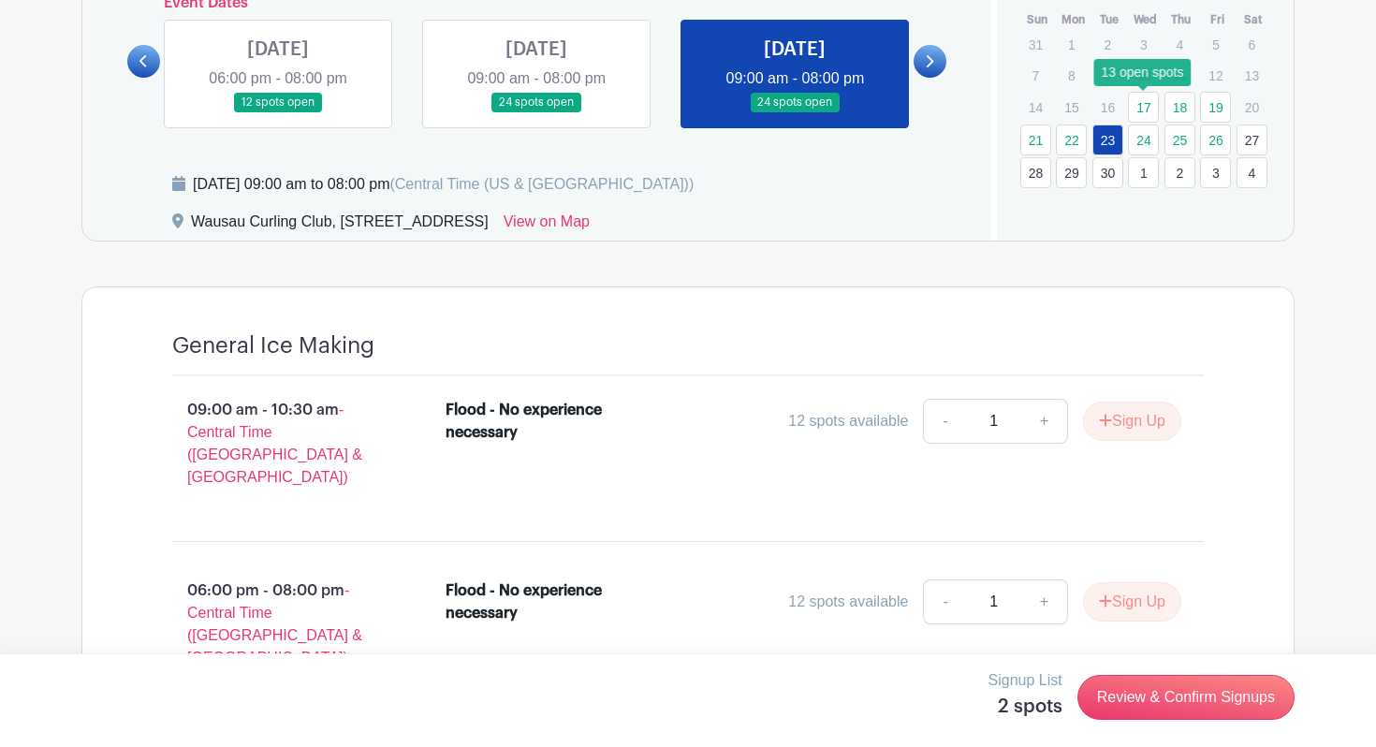
click at [1139, 107] on link "17" at bounding box center [1143, 107] width 31 height 31
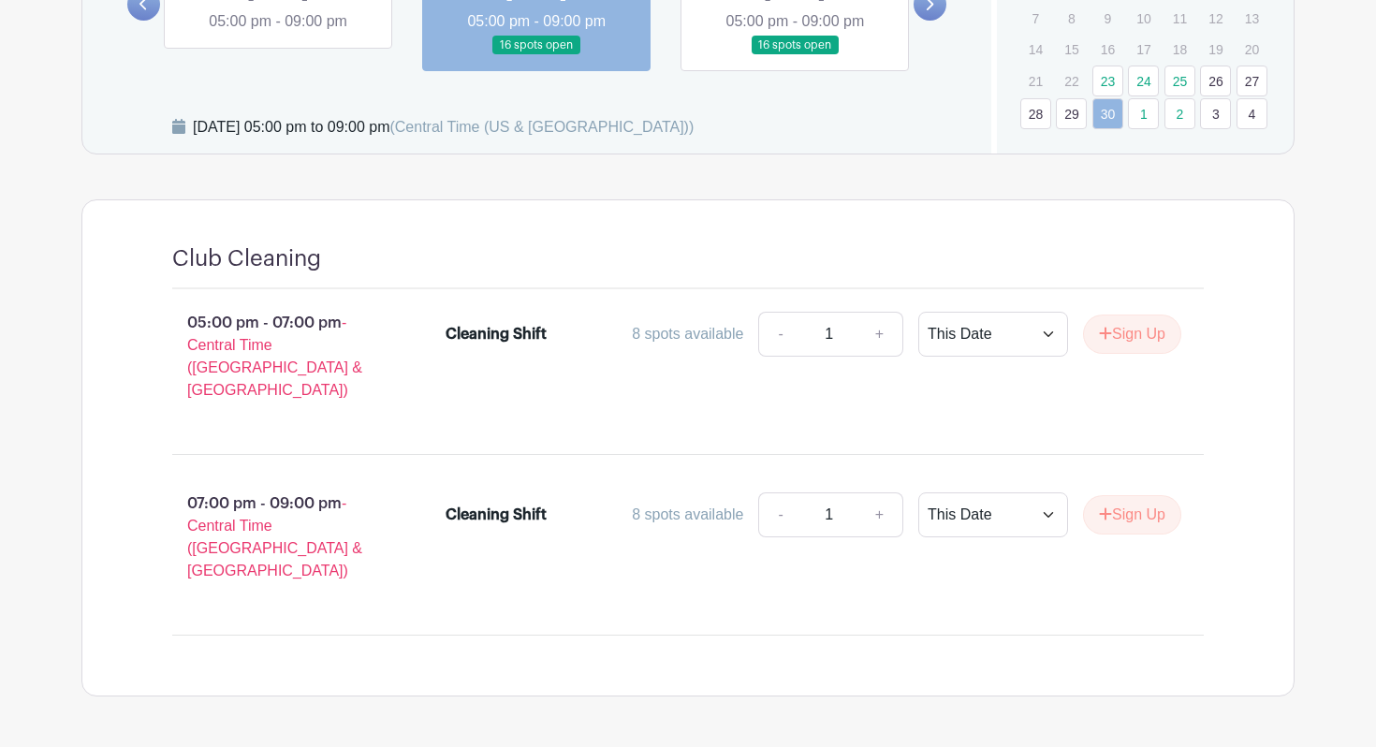
scroll to position [913, 0]
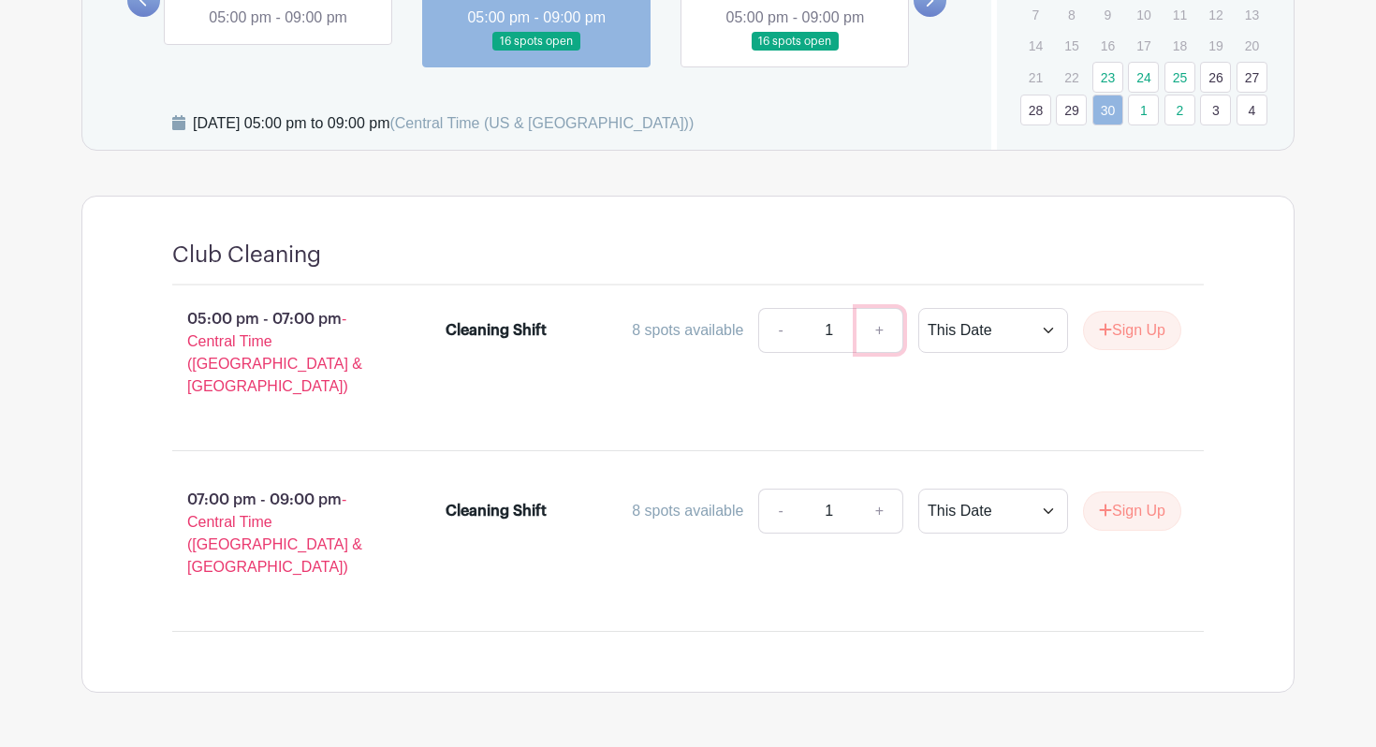
click at [877, 332] on link "+" at bounding box center [880, 330] width 47 height 45
click at [772, 320] on link "-" at bounding box center [779, 330] width 43 height 45
type input "1"
click at [1159, 330] on button "Sign Up" at bounding box center [1132, 330] width 98 height 39
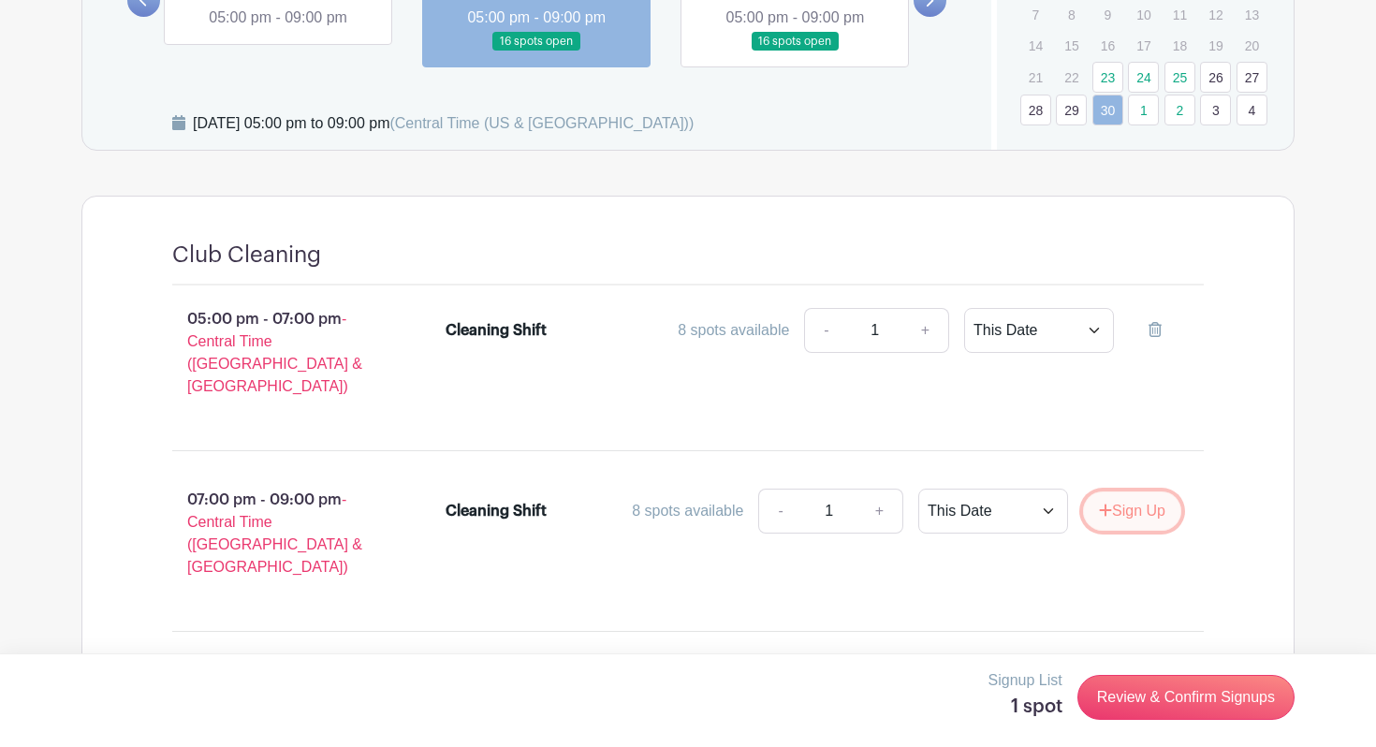
click at [1138, 497] on button "Sign Up" at bounding box center [1132, 511] width 98 height 39
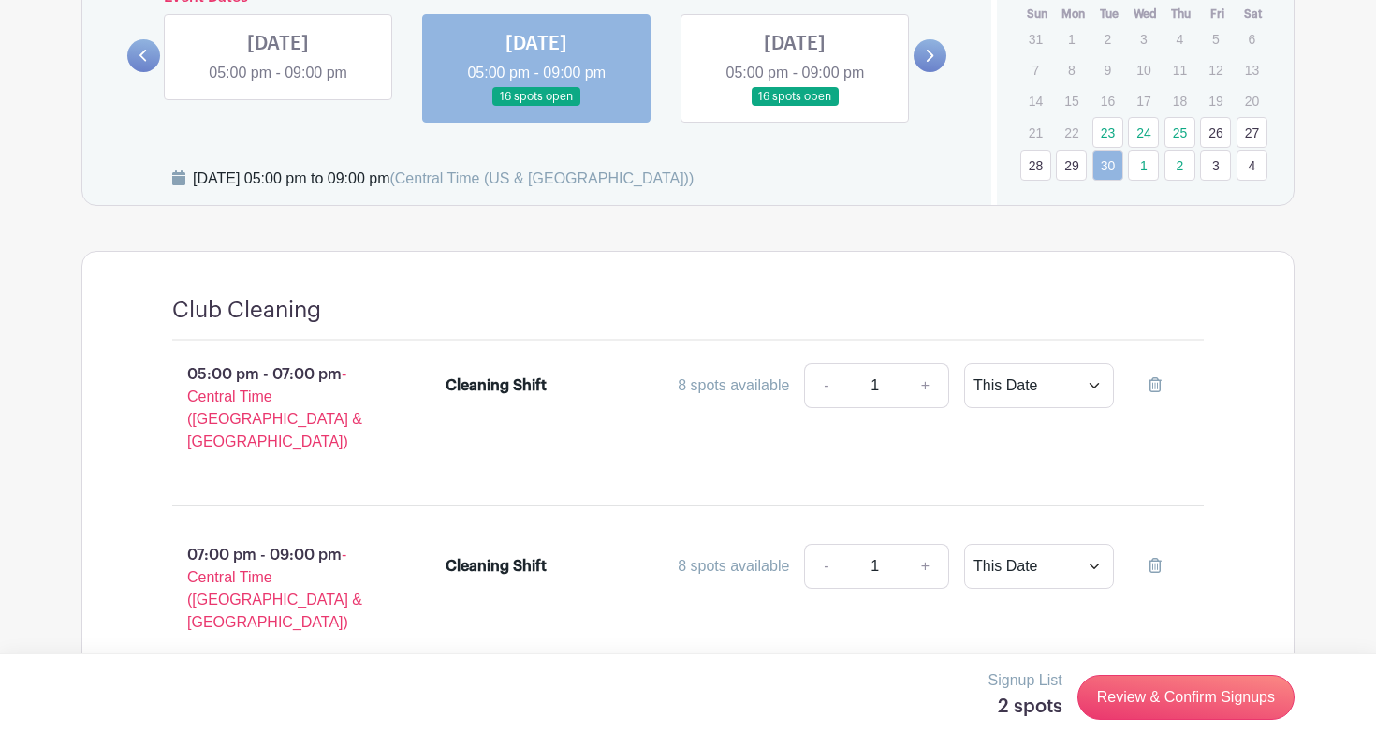
scroll to position [896, 0]
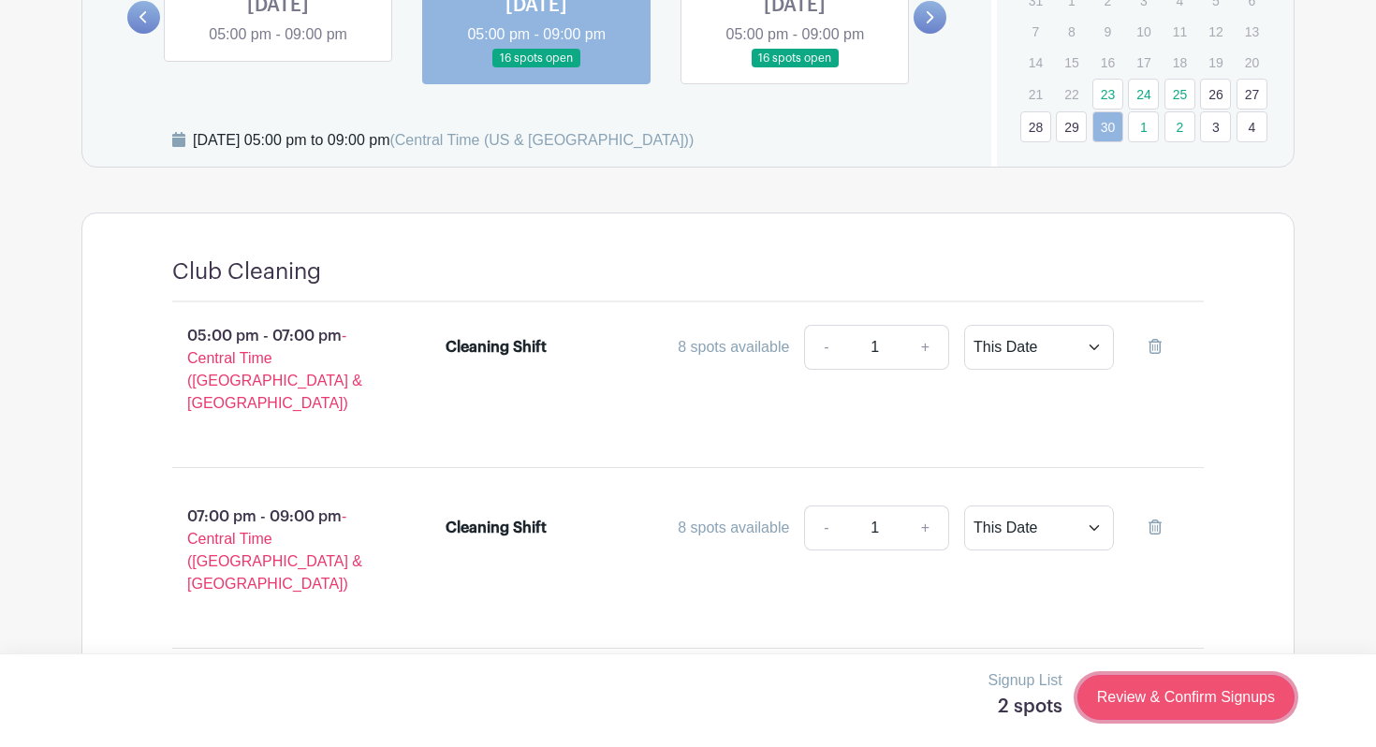
click at [1195, 699] on link "Review & Confirm Signups" at bounding box center [1186, 697] width 217 height 45
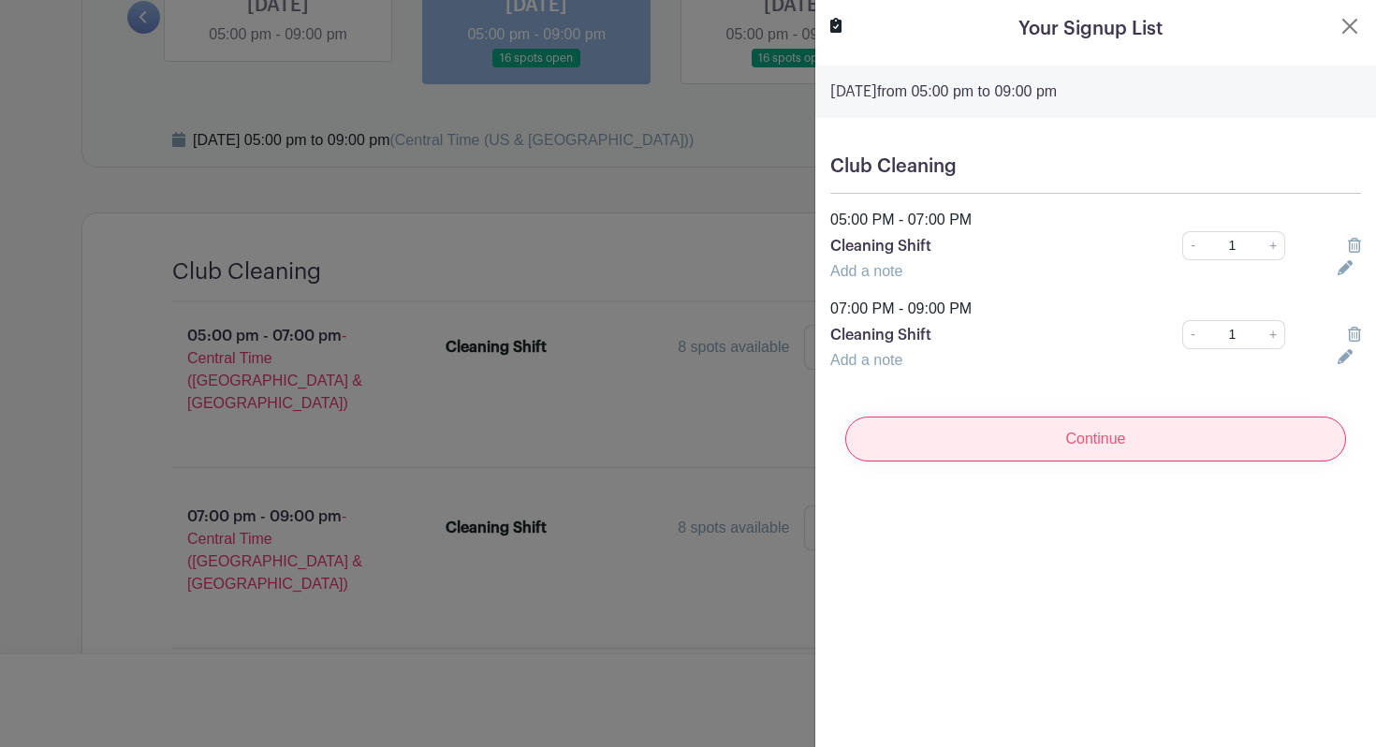
click at [1037, 433] on input "Continue" at bounding box center [1095, 439] width 501 height 45
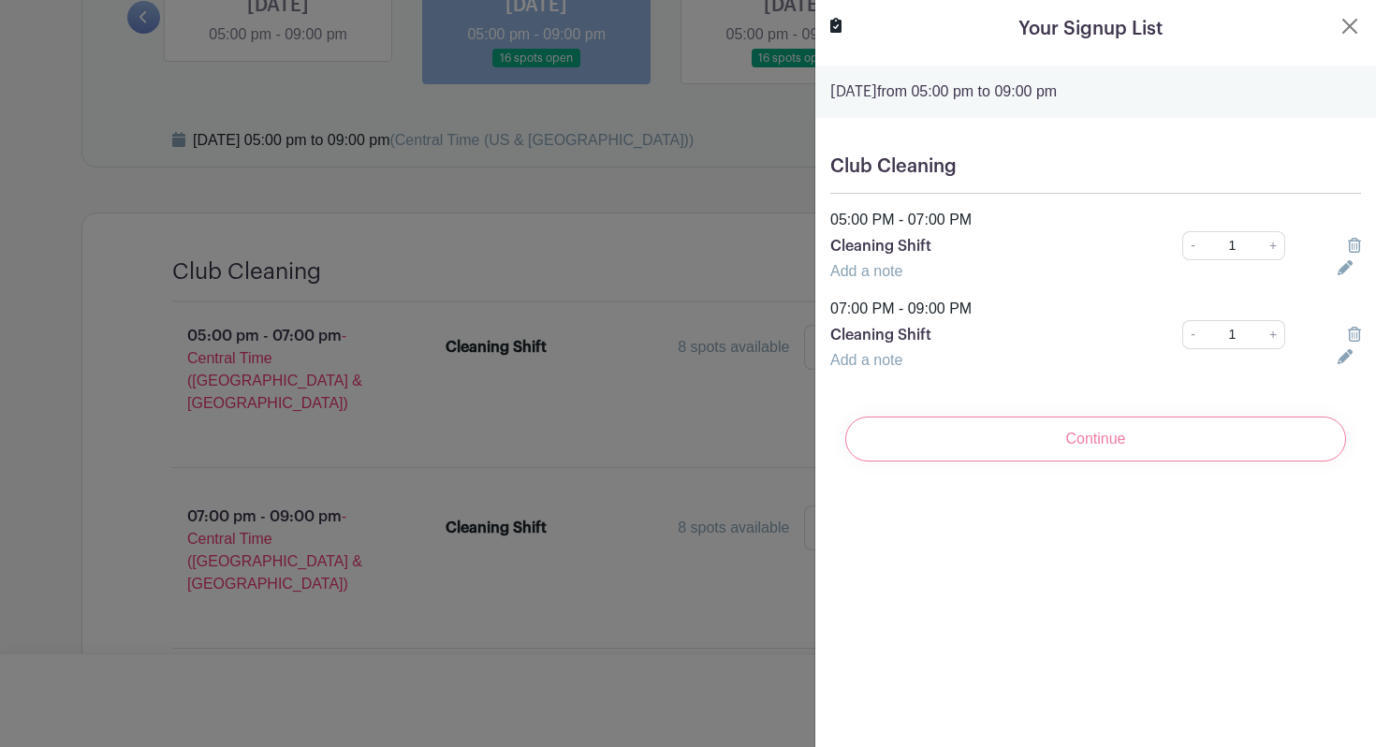
click at [1130, 442] on div "Continue" at bounding box center [1095, 439] width 531 height 75
click at [1064, 602] on div "Your Signup List Tuesday, September 30, 2025 from 05:00 pm to 09:00 pm Club Cle…" at bounding box center [1096, 373] width 562 height 747
click at [1349, 24] on button "Close" at bounding box center [1350, 26] width 22 height 22
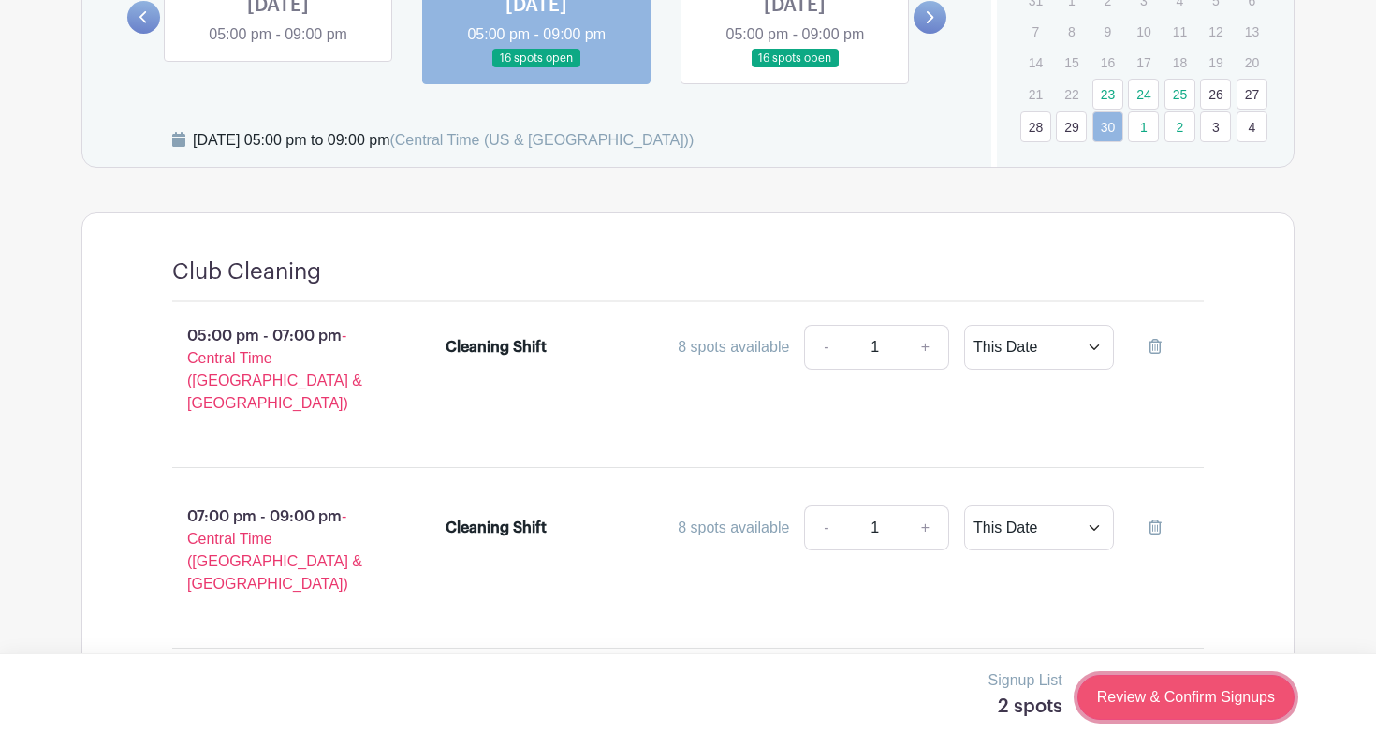
click at [1146, 697] on link "Review & Confirm Signups" at bounding box center [1186, 697] width 217 height 45
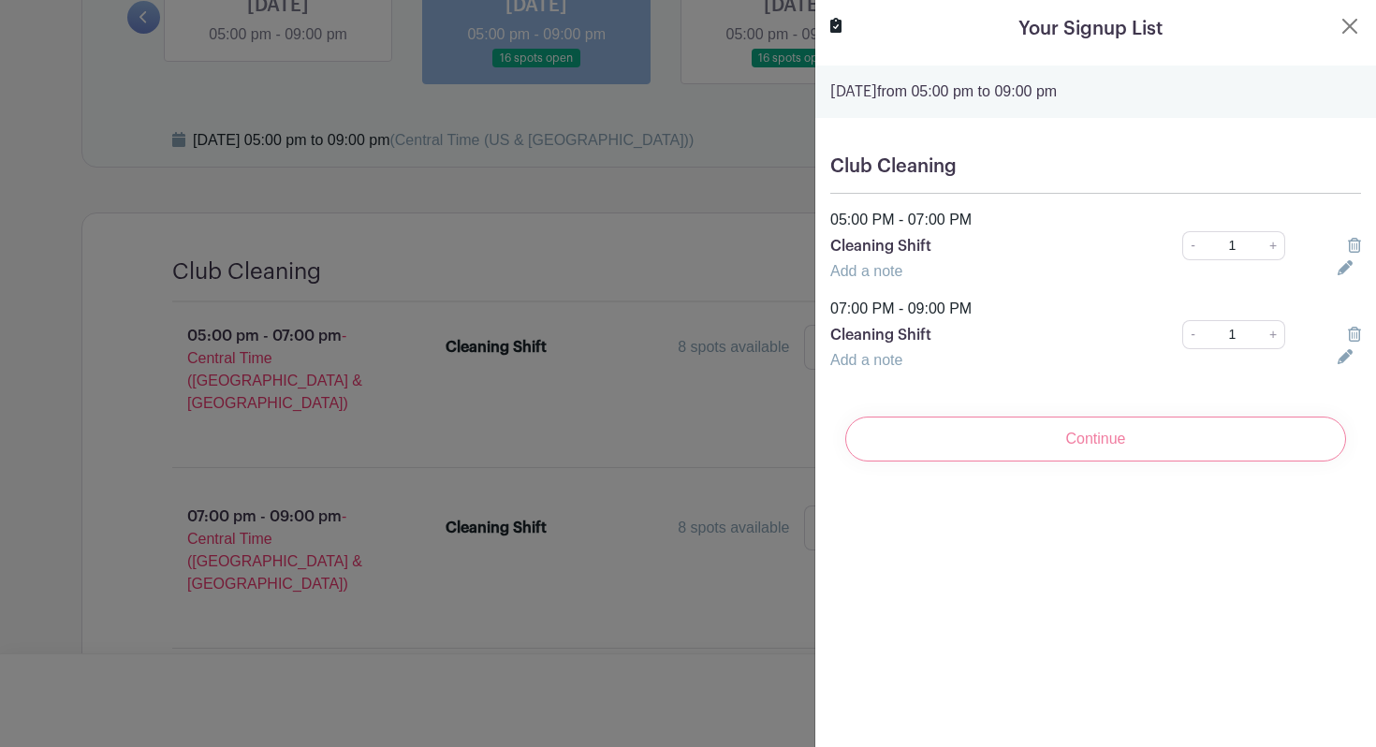
click at [1123, 440] on div "Continue" at bounding box center [1095, 439] width 531 height 75
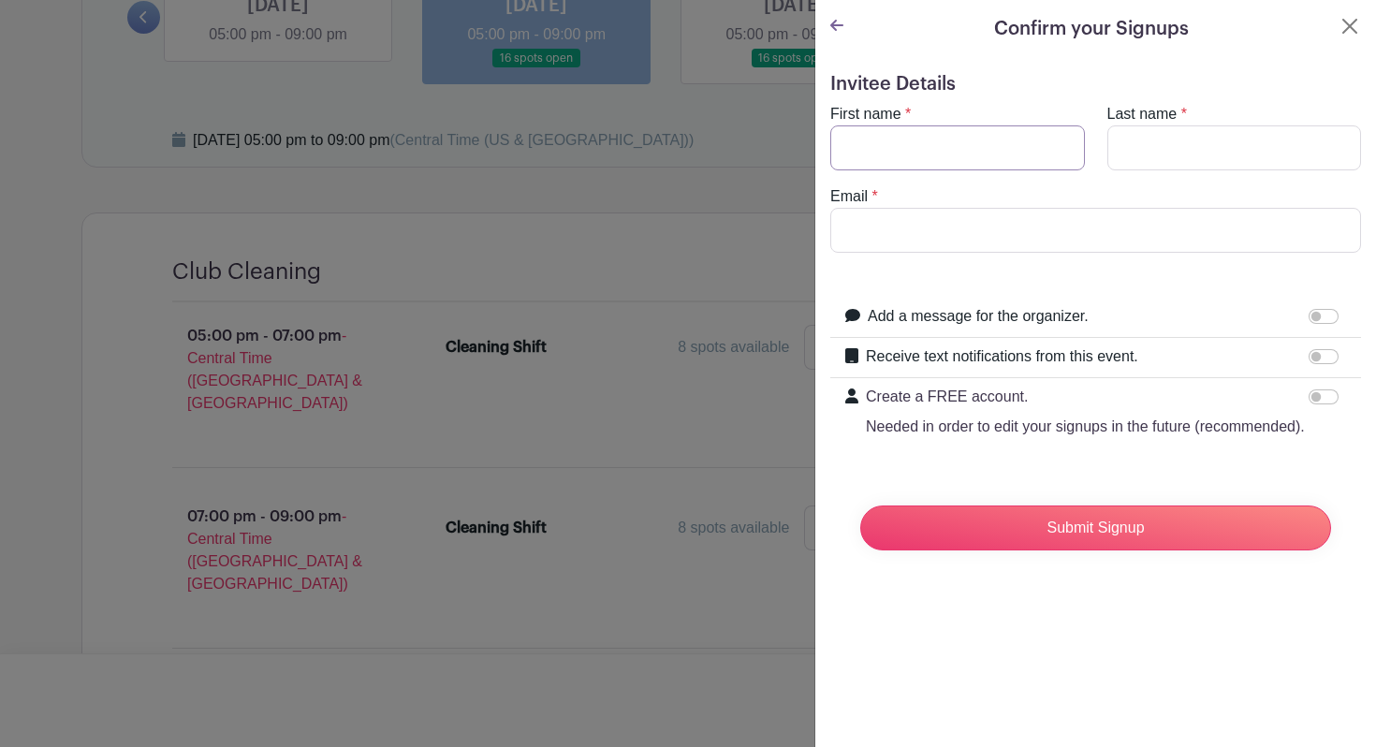
click at [1024, 146] on input "First name" at bounding box center [957, 147] width 255 height 45
type input "[PERSON_NAME]"
type input "[EMAIL_ADDRESS][DOMAIN_NAME]"
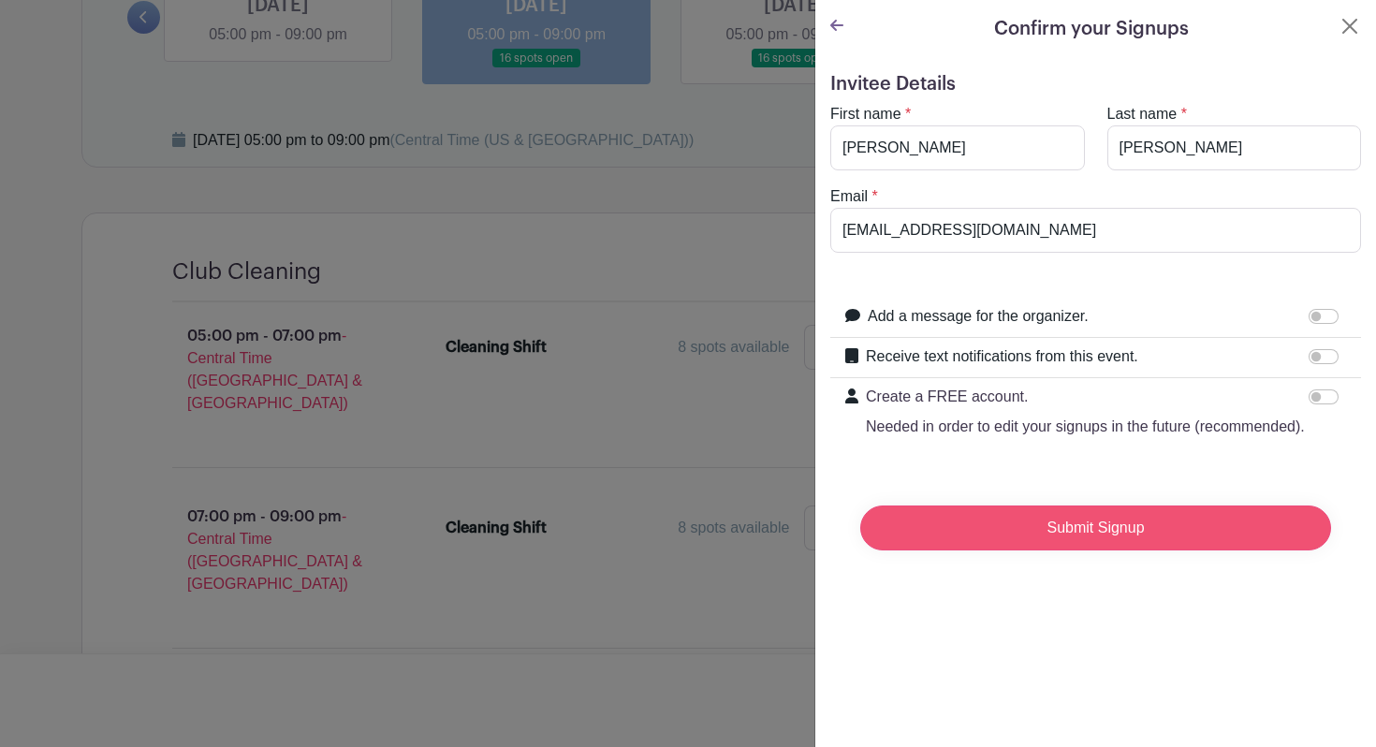
click at [1101, 542] on input "Submit Signup" at bounding box center [1095, 528] width 471 height 45
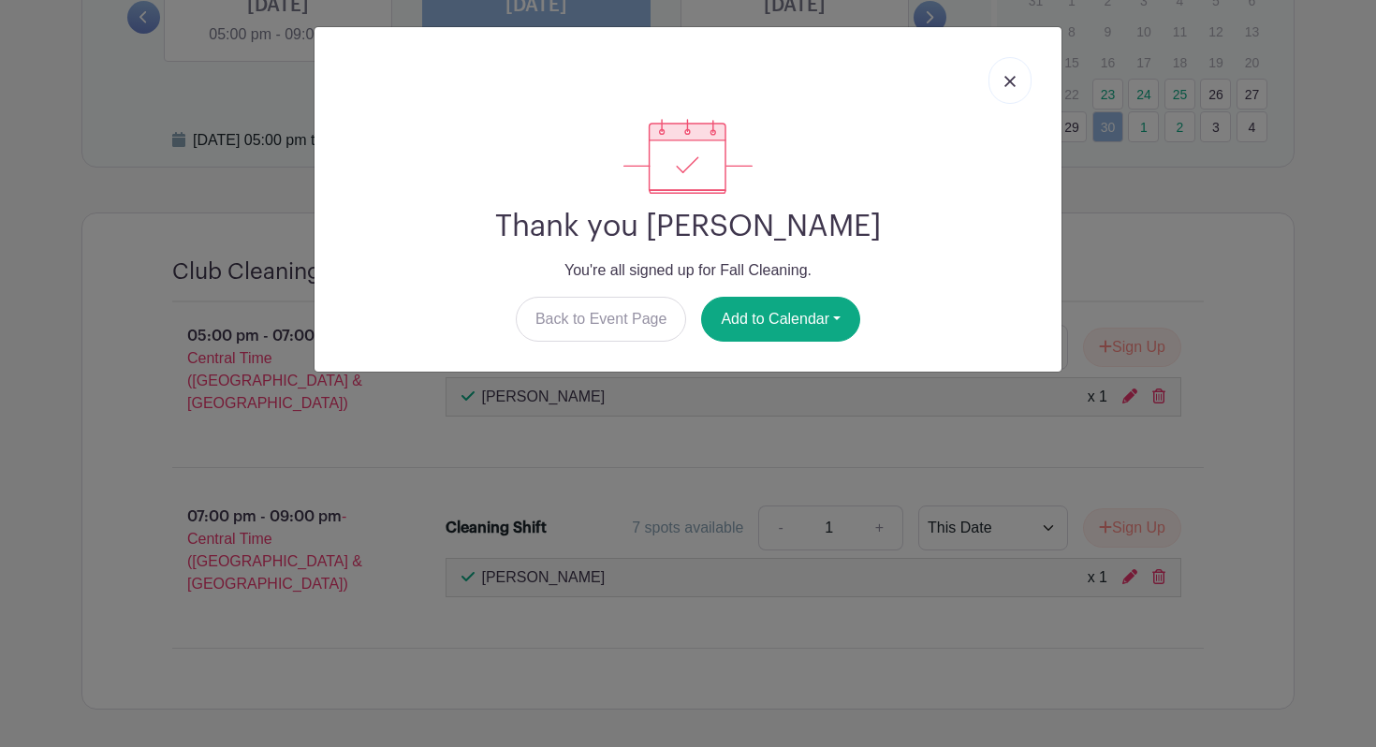
click at [1017, 82] on link at bounding box center [1010, 80] width 43 height 47
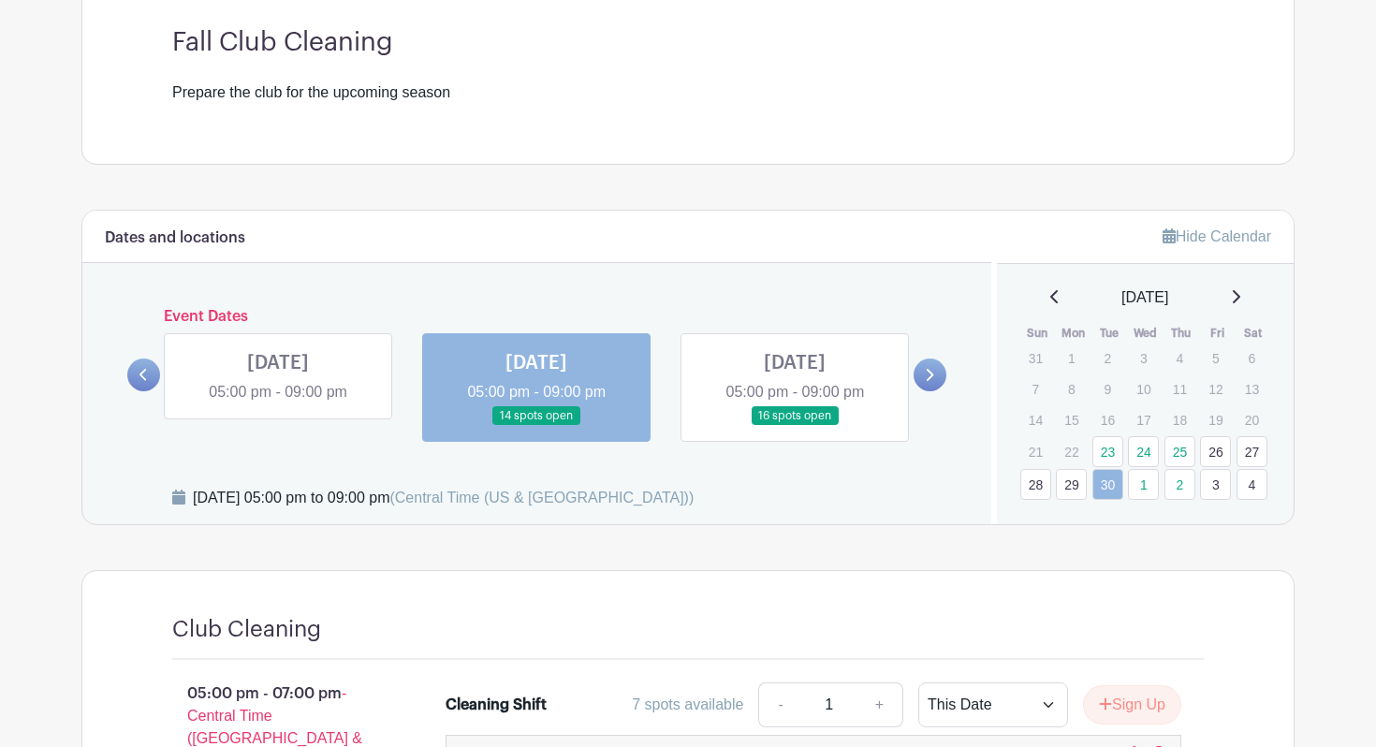
scroll to position [525, 0]
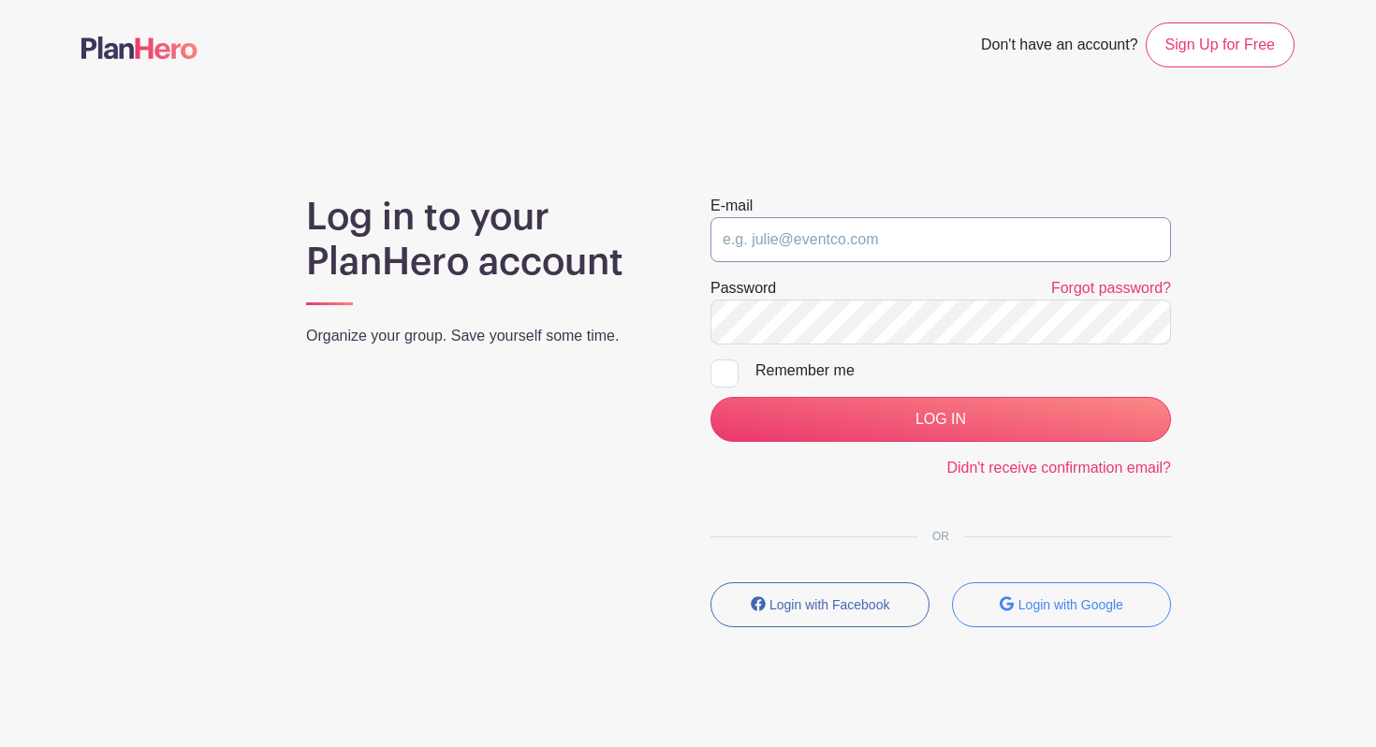
click at [785, 223] on input "email" at bounding box center [941, 239] width 461 height 45
type input "[EMAIL_ADDRESS][DOMAIN_NAME]"
click at [711, 397] on input "LOG IN" at bounding box center [941, 419] width 461 height 45
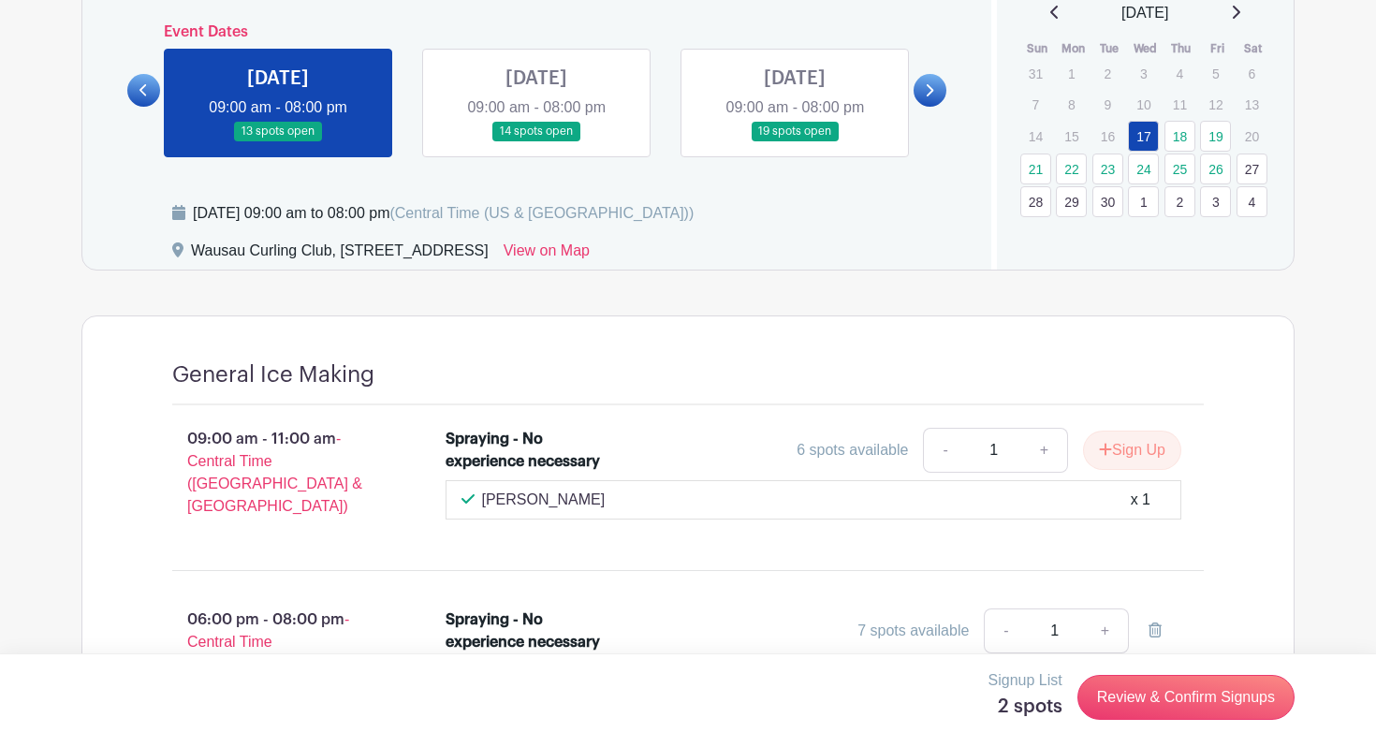
scroll to position [608, 0]
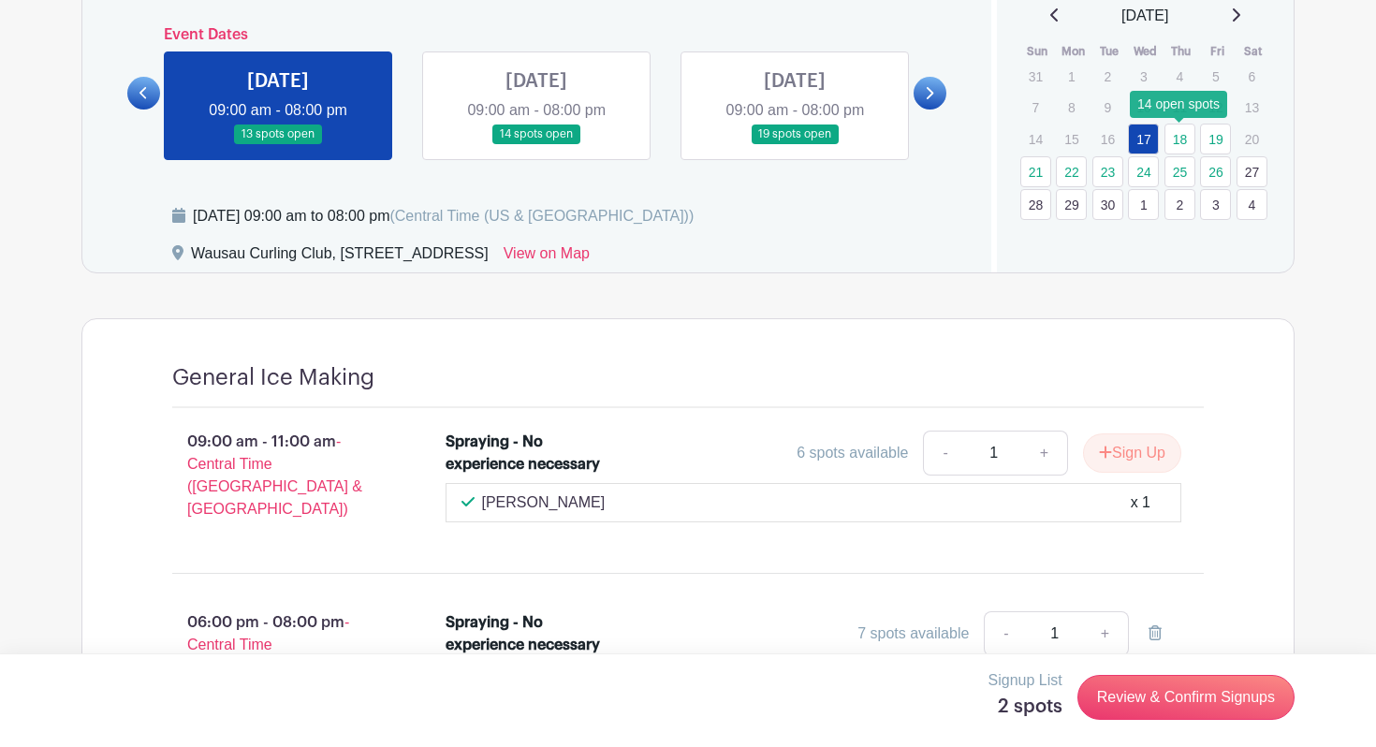
click at [1182, 140] on link "18" at bounding box center [1180, 139] width 31 height 31
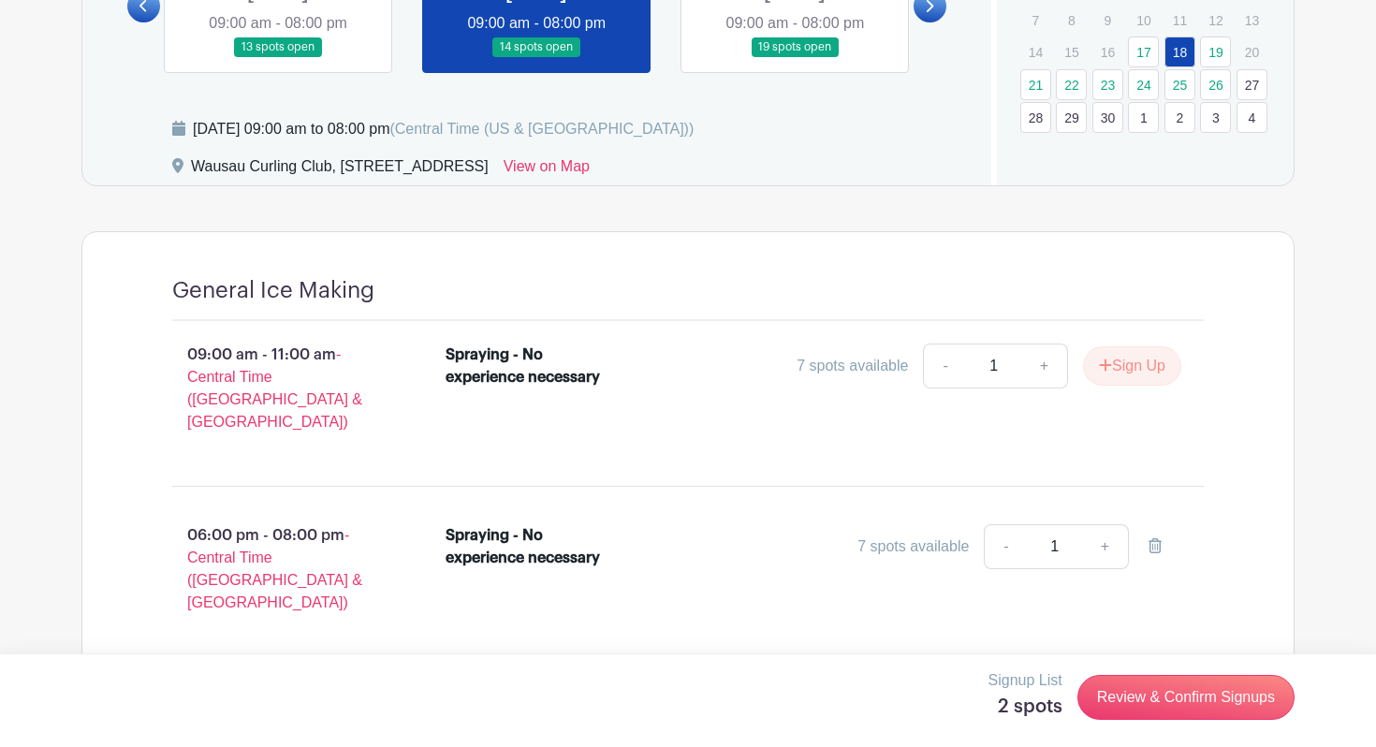
scroll to position [668, 0]
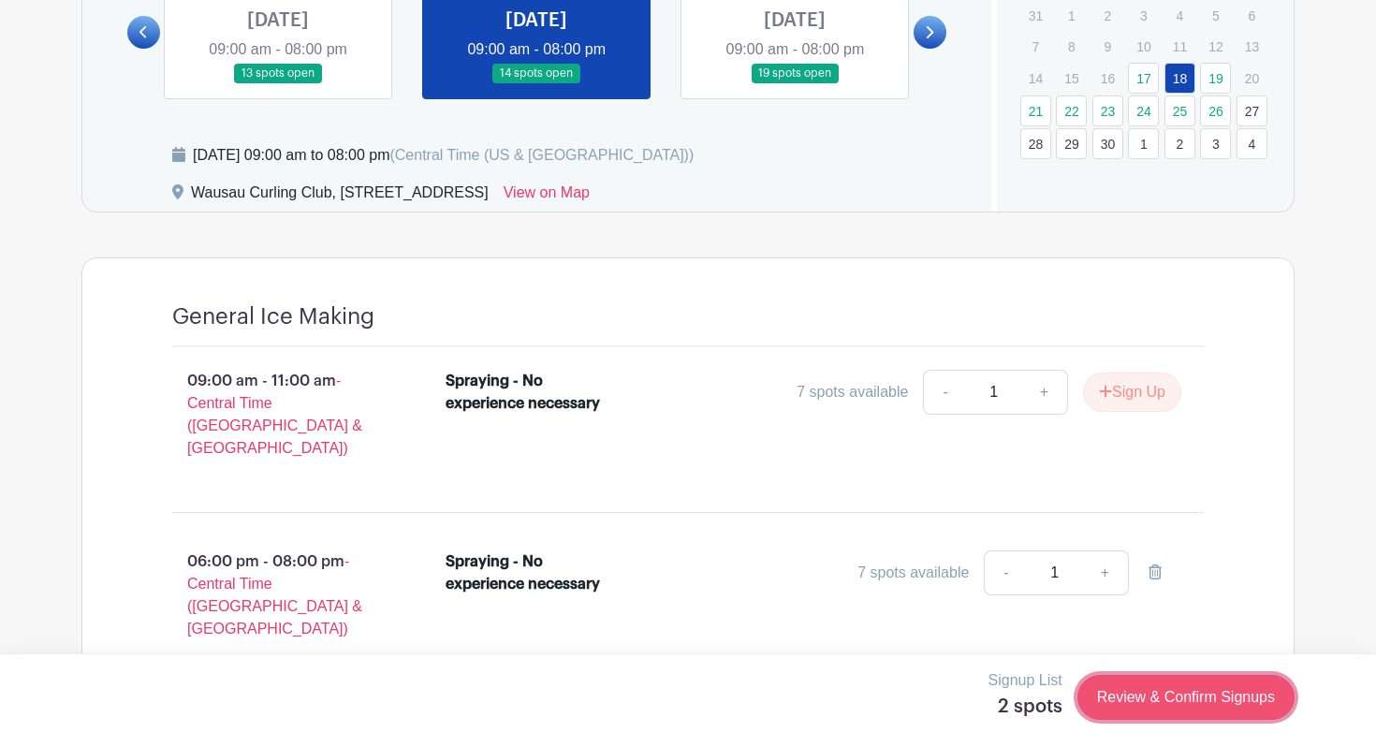
click at [1179, 710] on link "Review & Confirm Signups" at bounding box center [1186, 697] width 217 height 45
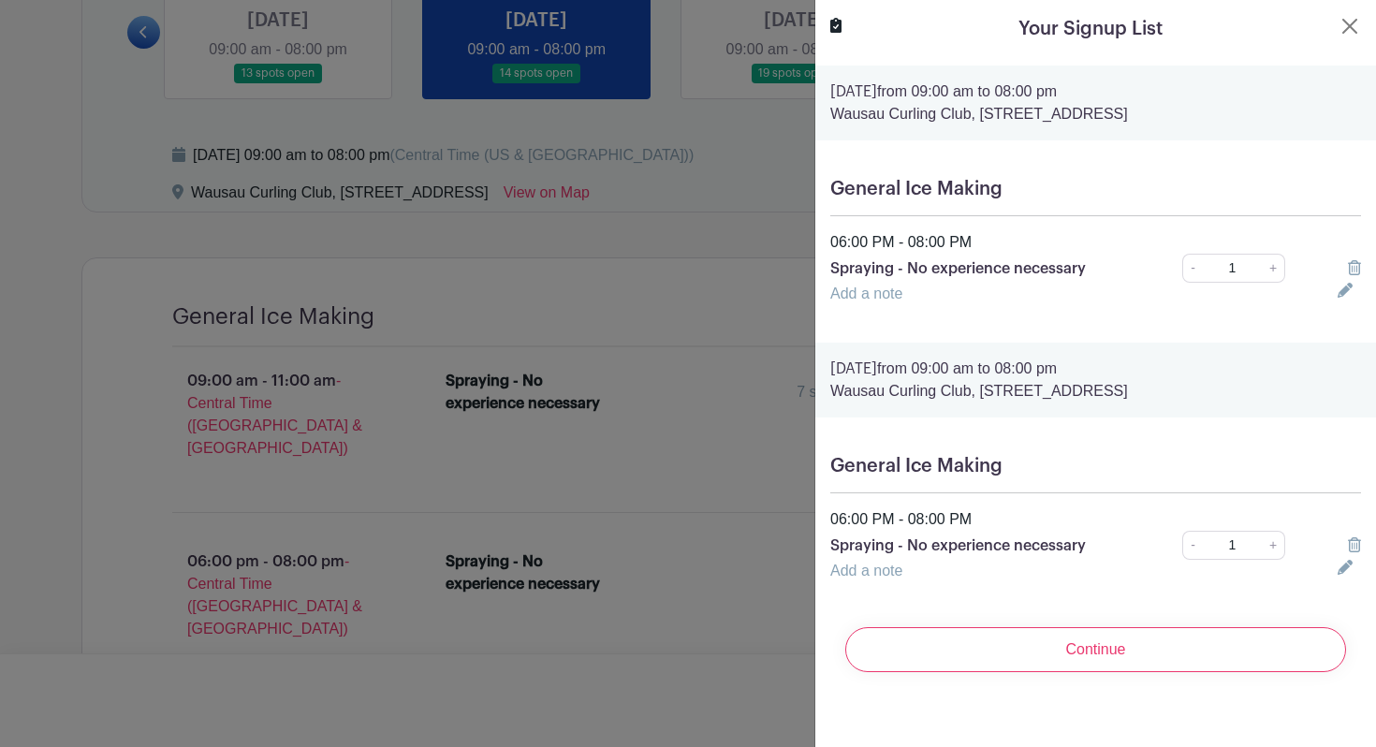
click at [1353, 264] on icon at bounding box center [1354, 267] width 13 height 15
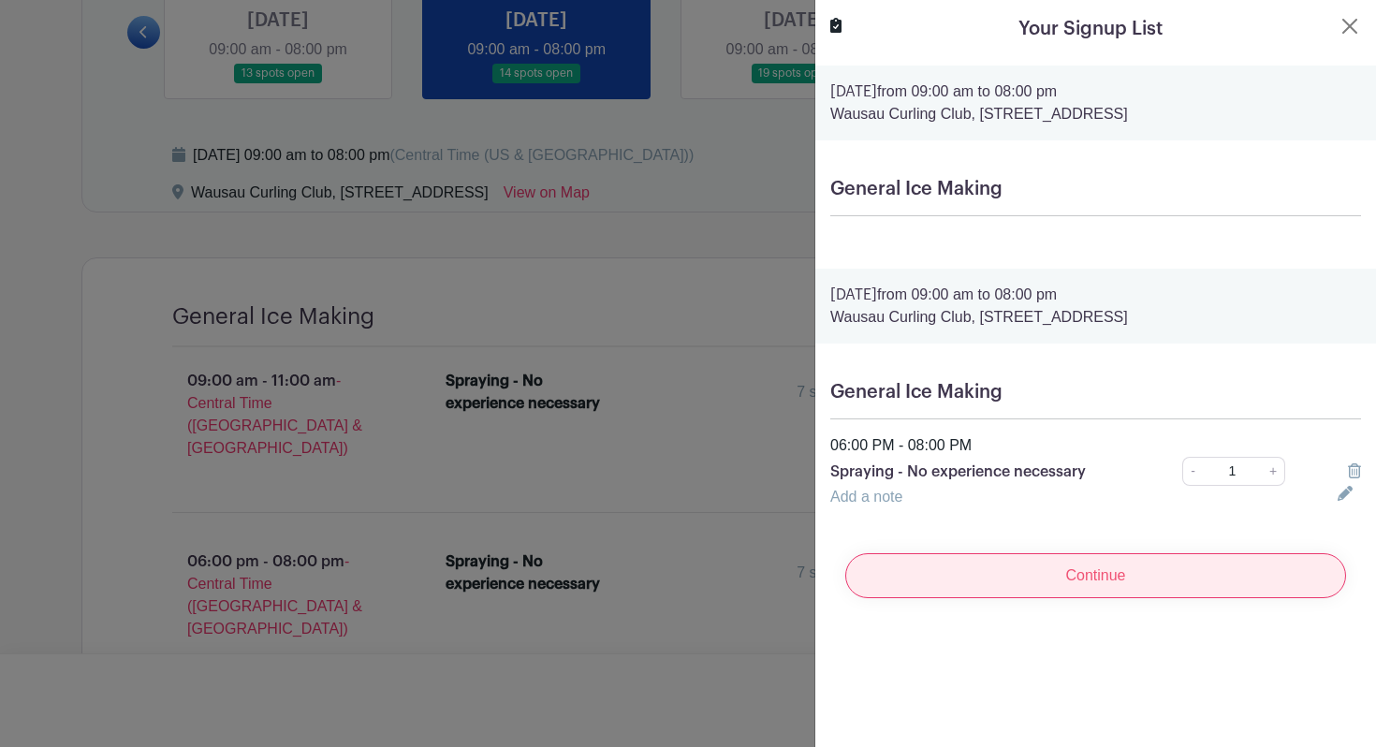
click at [1056, 575] on input "Continue" at bounding box center [1095, 575] width 501 height 45
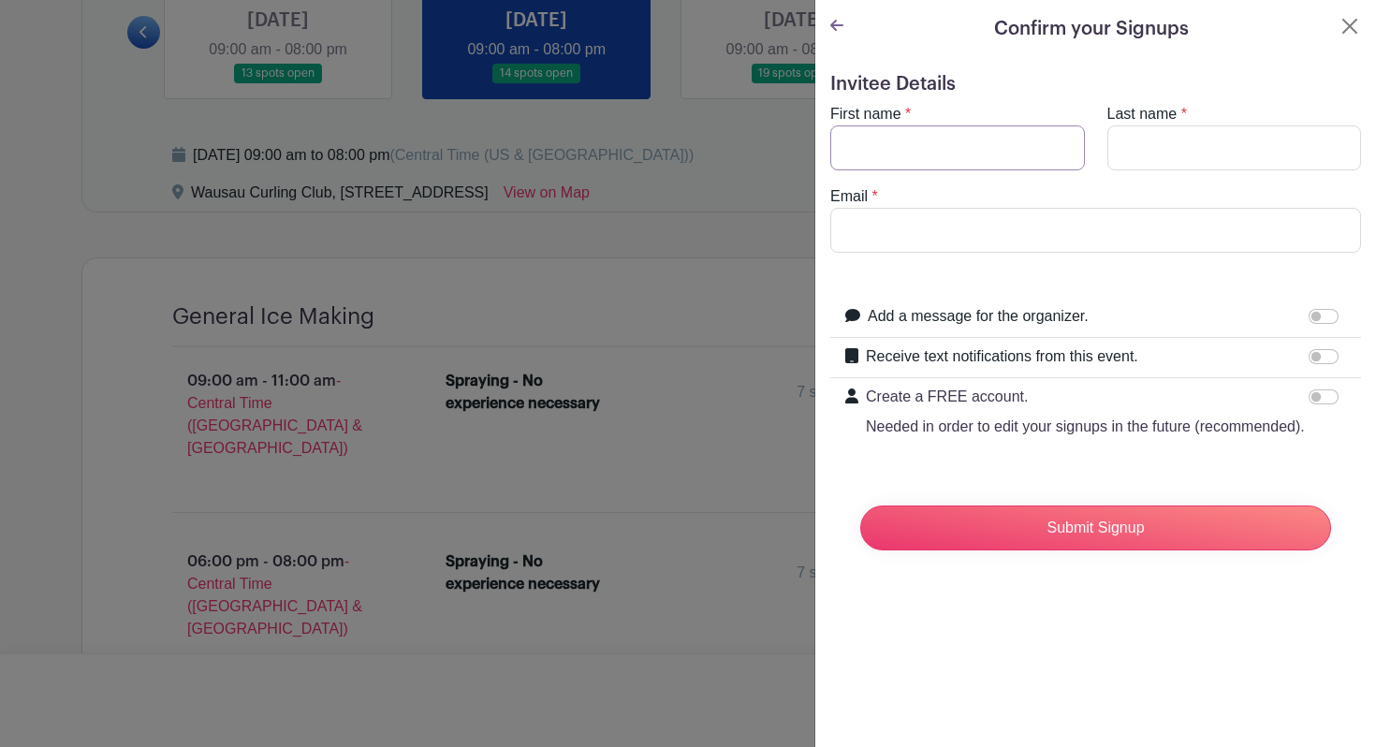
click at [947, 160] on input "First name" at bounding box center [957, 147] width 255 height 45
type input "[PERSON_NAME]"
type input "[EMAIL_ADDRESS][DOMAIN_NAME]"
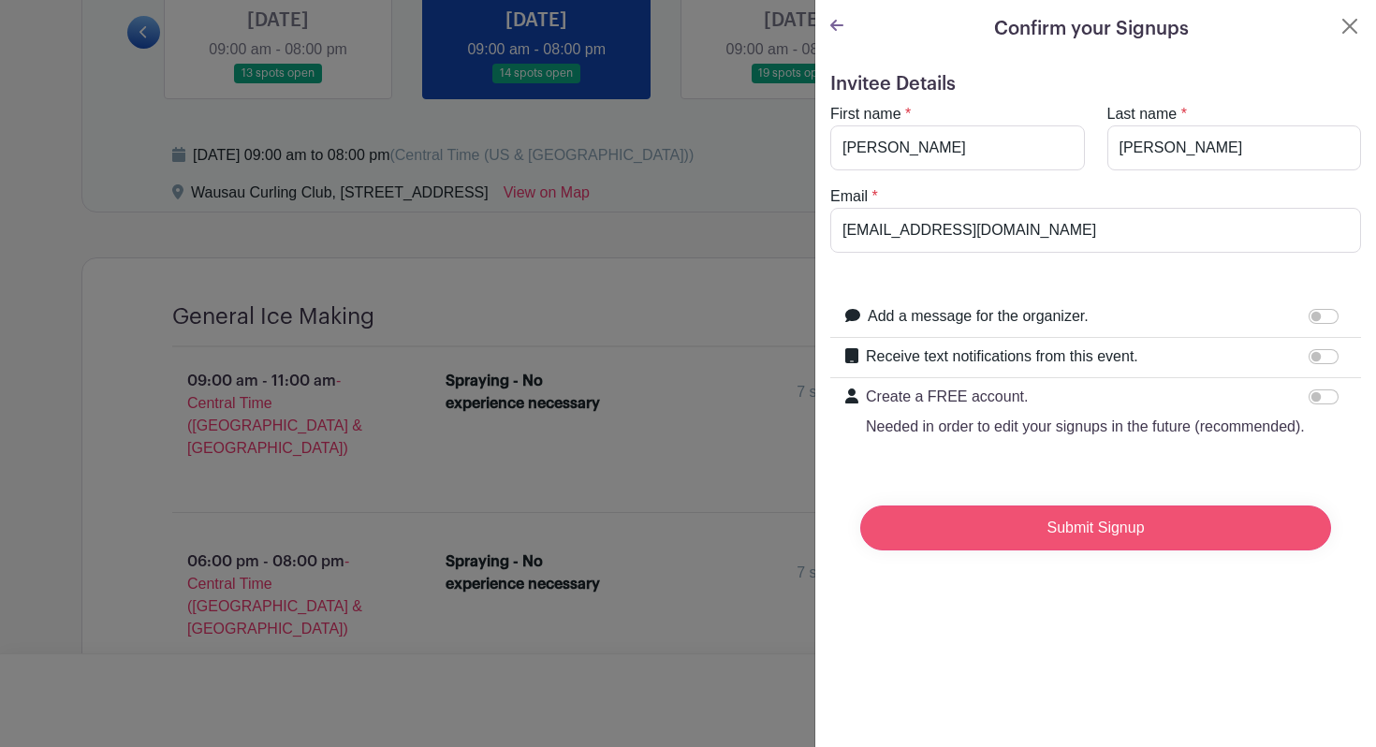
click at [1061, 537] on input "Submit Signup" at bounding box center [1095, 528] width 471 height 45
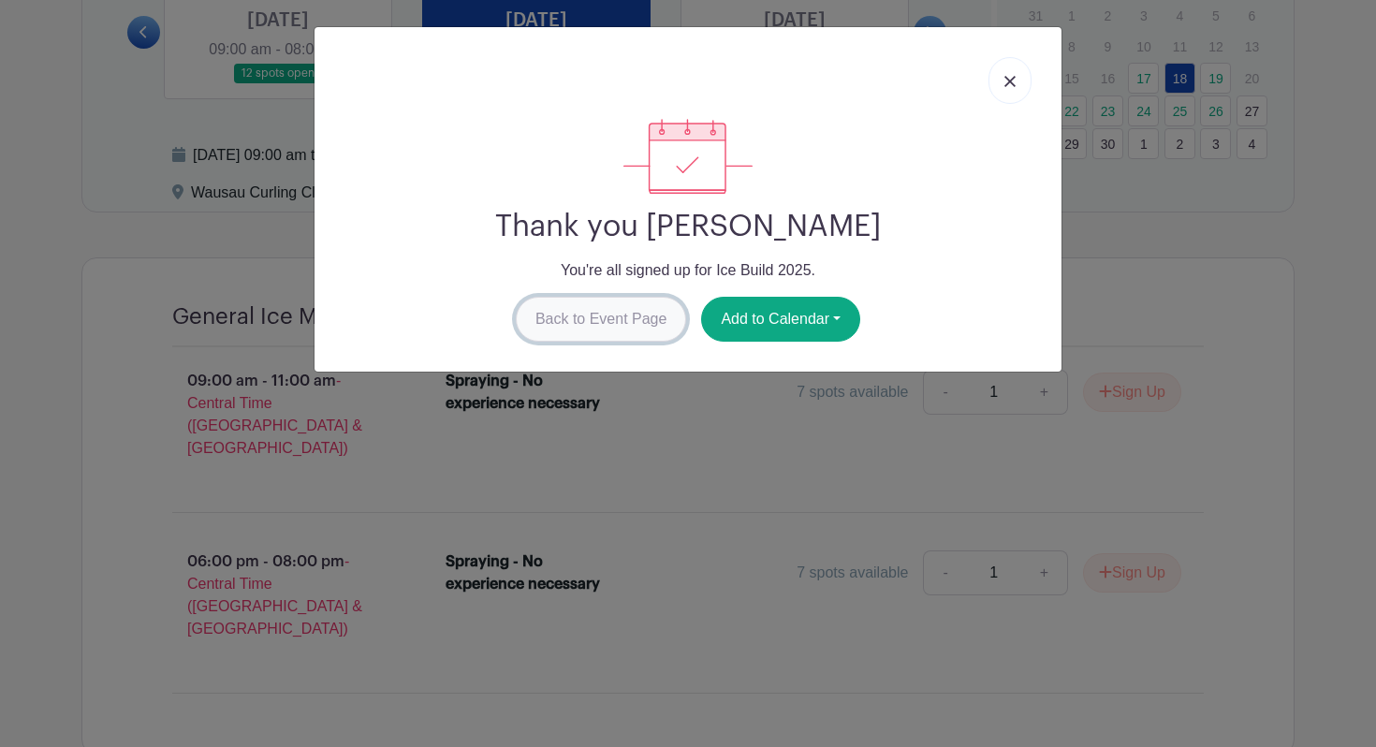
click at [628, 330] on link "Back to Event Page" at bounding box center [601, 319] width 171 height 45
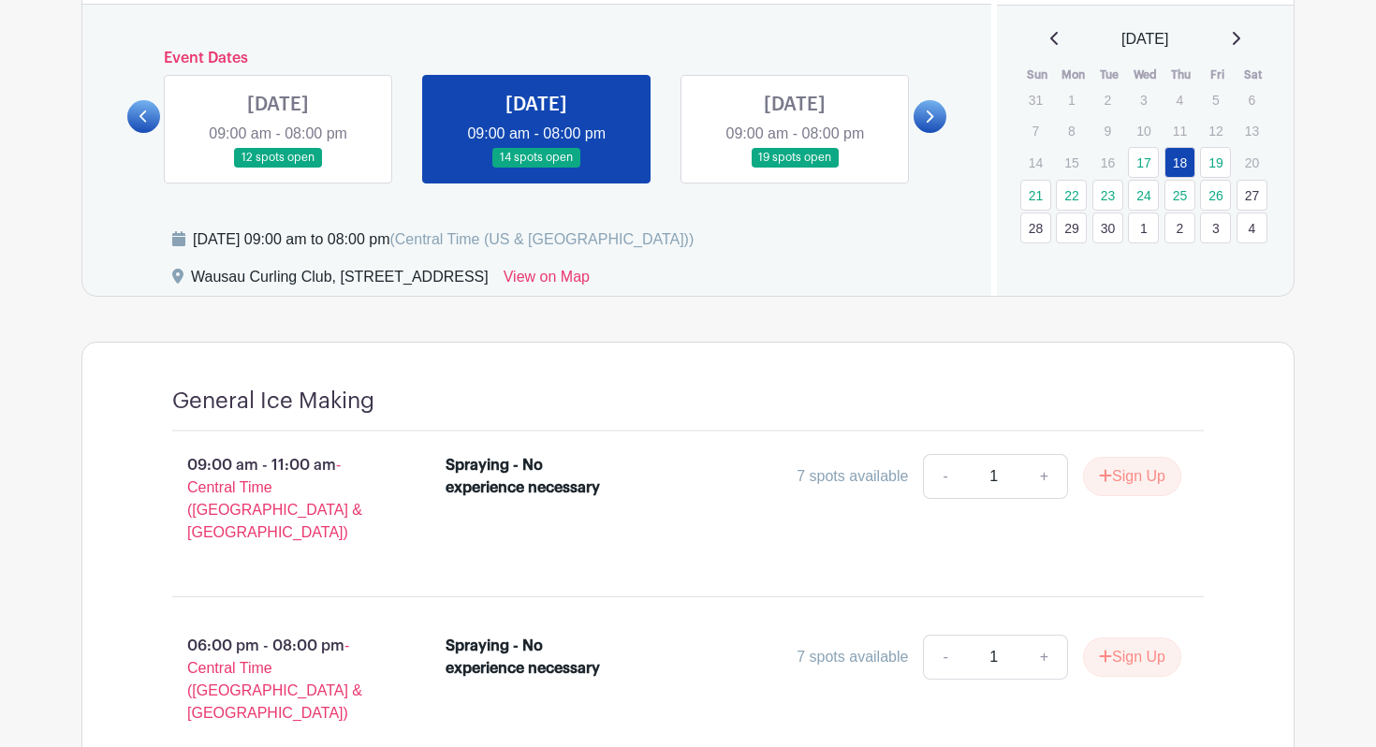
scroll to position [579, 0]
